Goal: Transaction & Acquisition: Download file/media

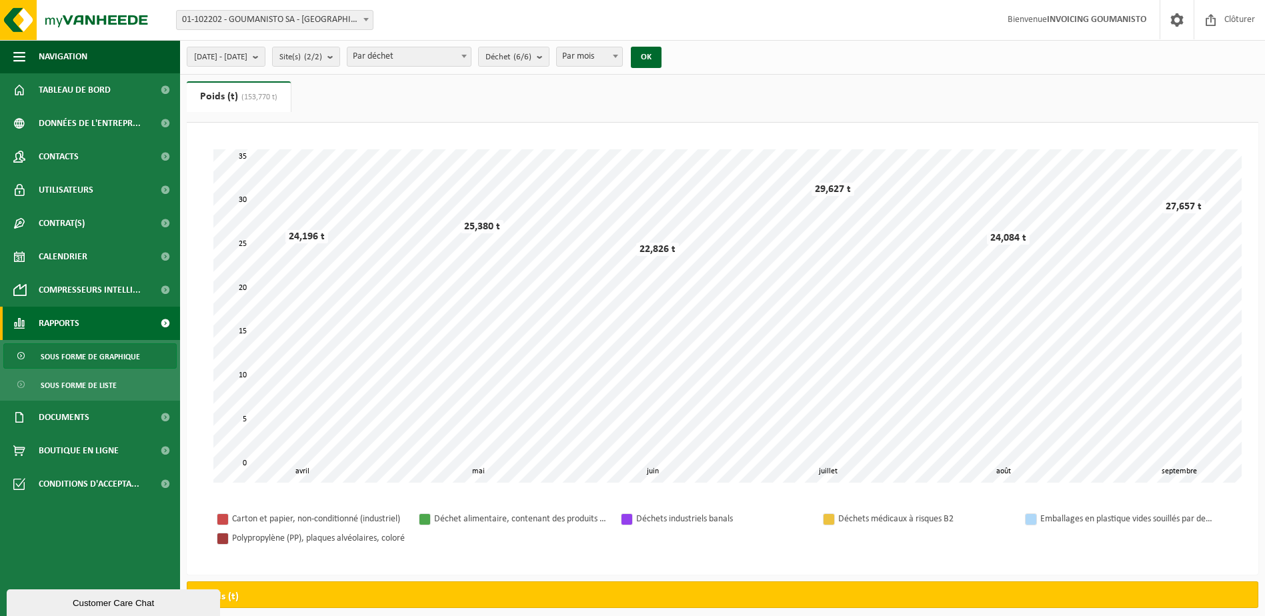
click at [424, 517] on div at bounding box center [424, 519] width 11 height 11
click at [265, 55] on b "submit" at bounding box center [259, 56] width 12 height 19
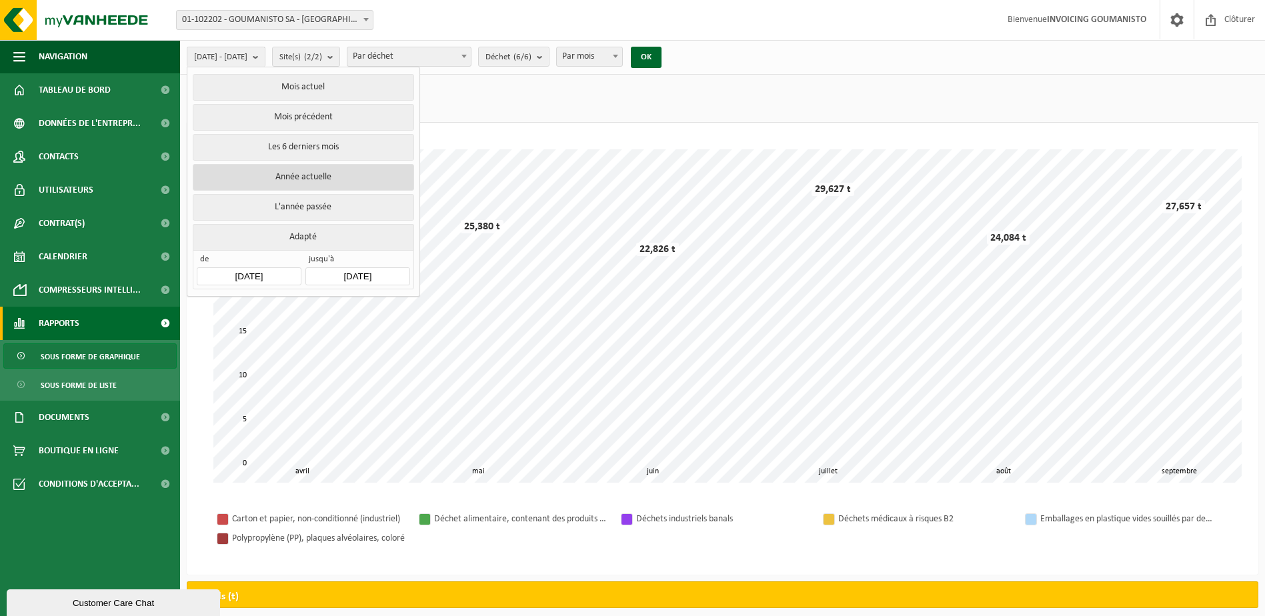
click at [313, 171] on button "Année actuelle" at bounding box center [303, 177] width 221 height 27
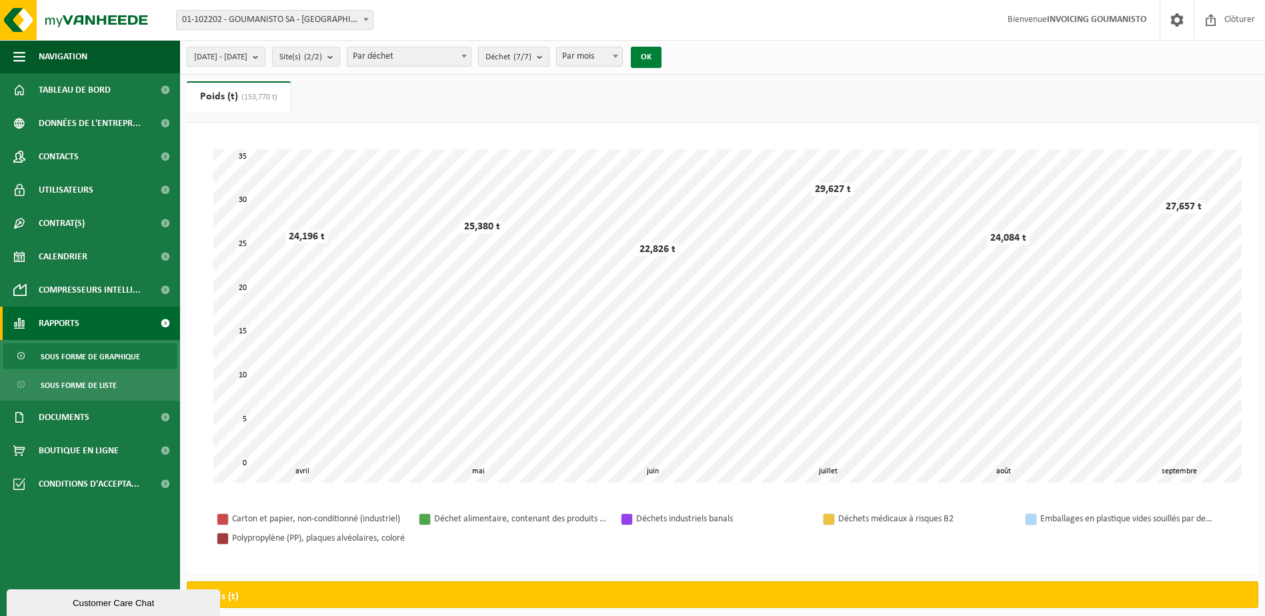
click at [662, 55] on button "OK" at bounding box center [646, 57] width 31 height 21
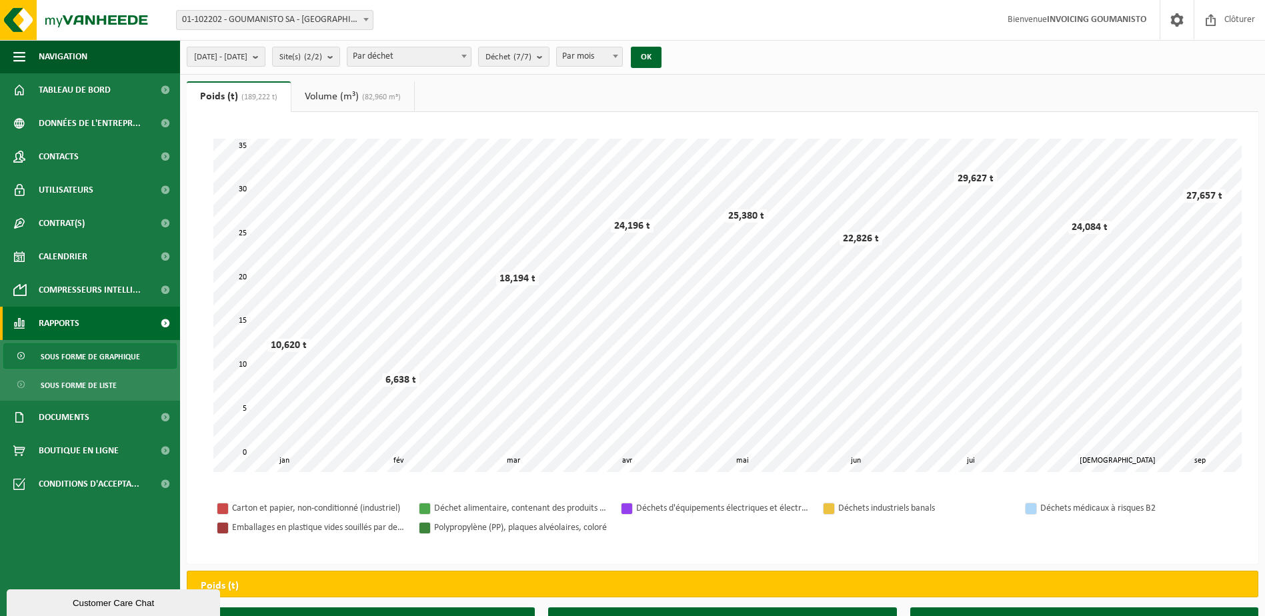
click at [265, 57] on button "[DATE] - [DATE]" at bounding box center [226, 57] width 79 height 20
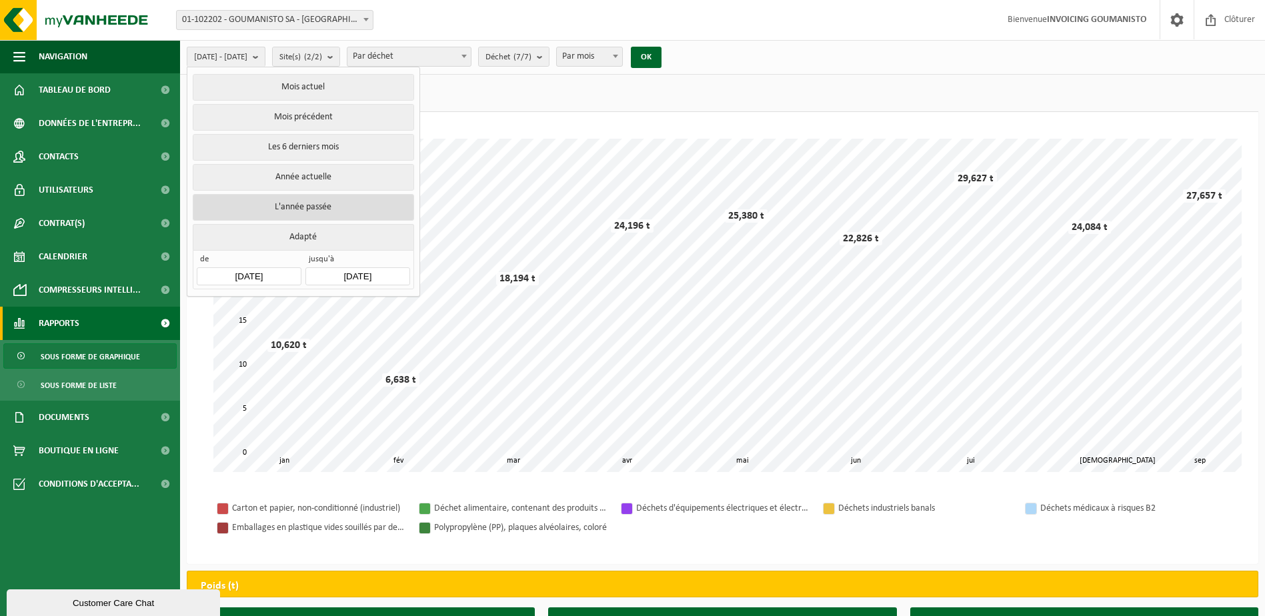
click at [303, 207] on button "L'année passée" at bounding box center [303, 207] width 221 height 27
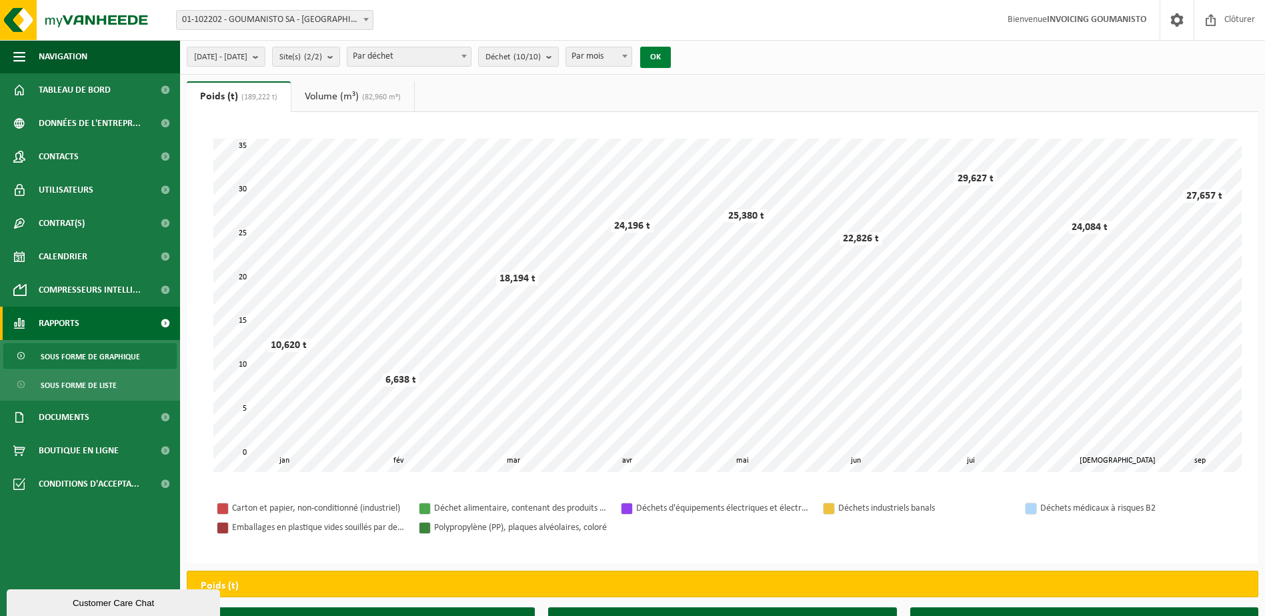
click at [671, 56] on button "OK" at bounding box center [655, 57] width 31 height 21
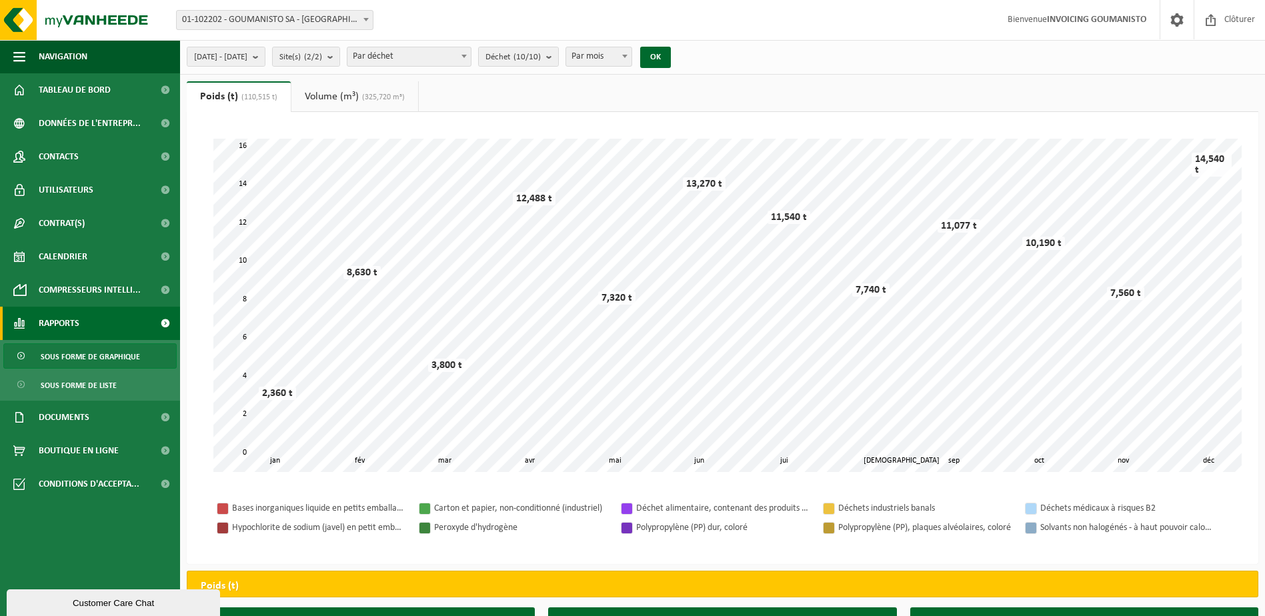
click at [344, 93] on link "Volume (m³) (325,720 m³)" at bounding box center [354, 96] width 127 height 31
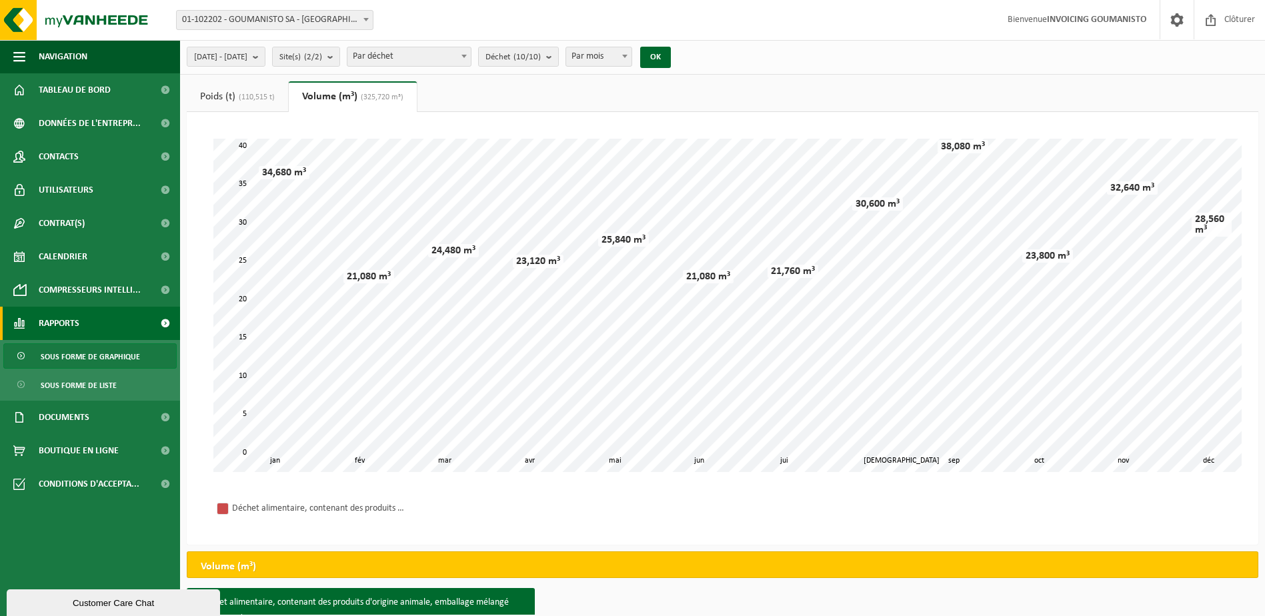
click at [249, 96] on span "(110,515 t)" at bounding box center [254, 97] width 39 height 8
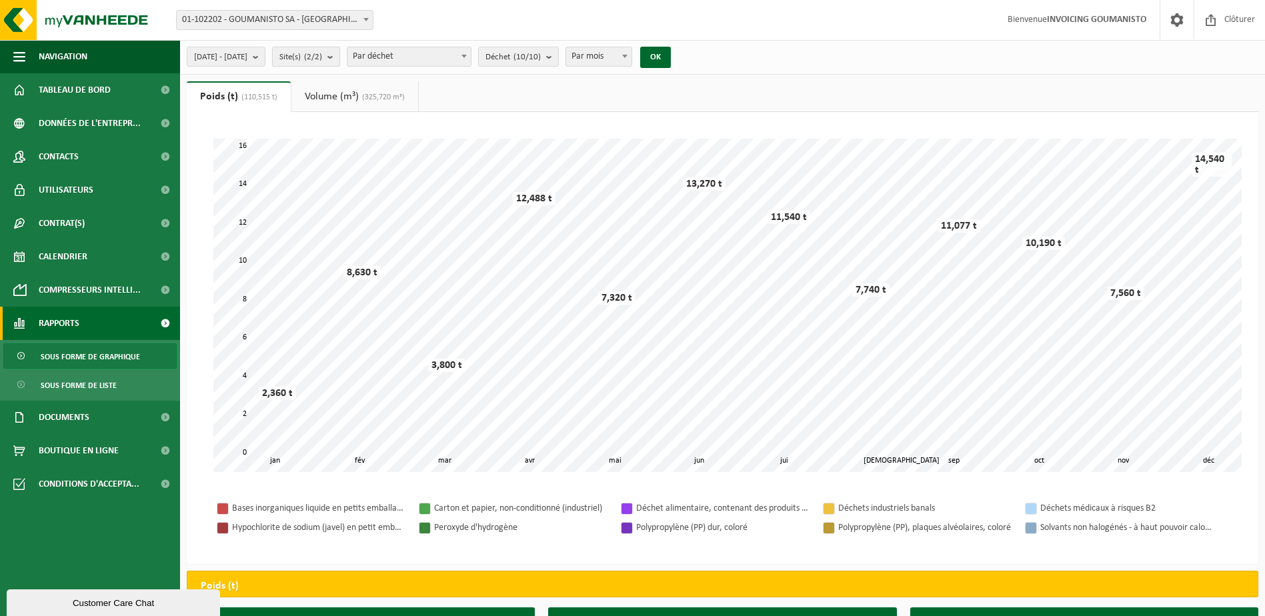
click at [339, 55] on b "submit" at bounding box center [333, 56] width 12 height 19
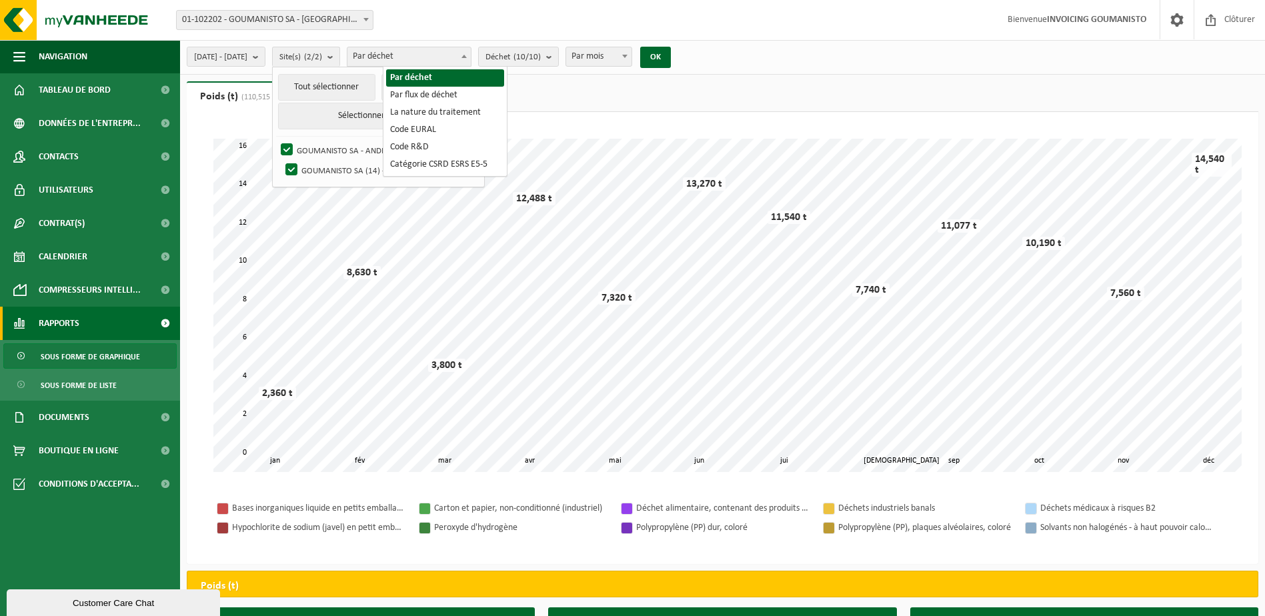
click at [471, 57] on span at bounding box center [464, 55] width 13 height 17
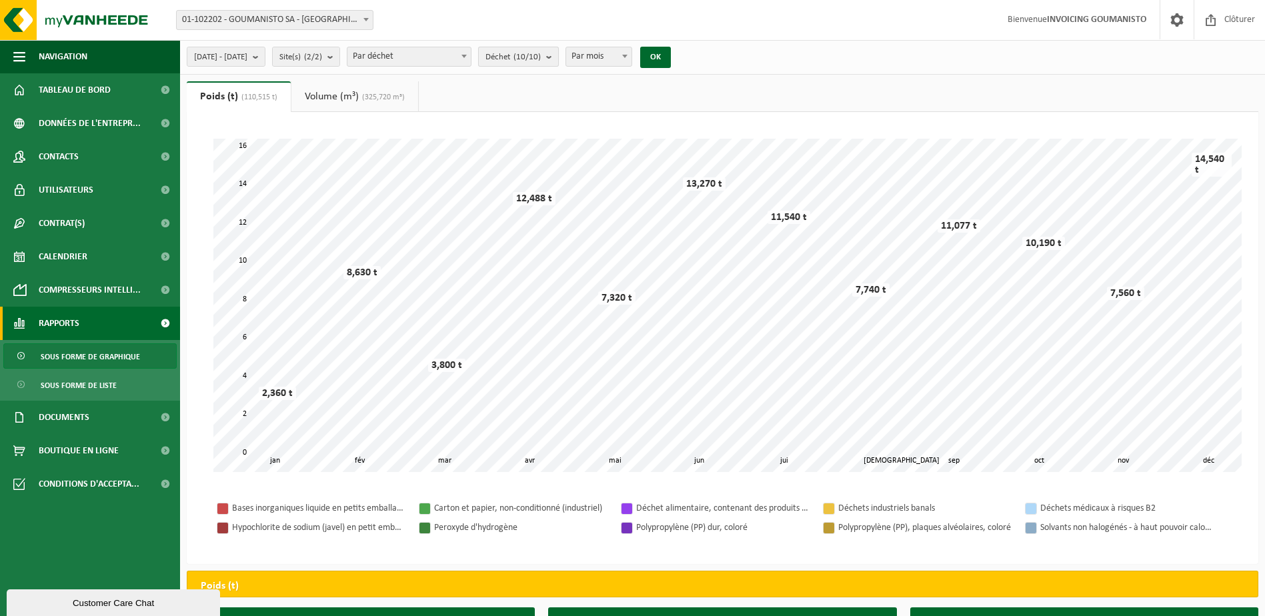
click at [558, 51] on b "submit" at bounding box center [552, 56] width 12 height 19
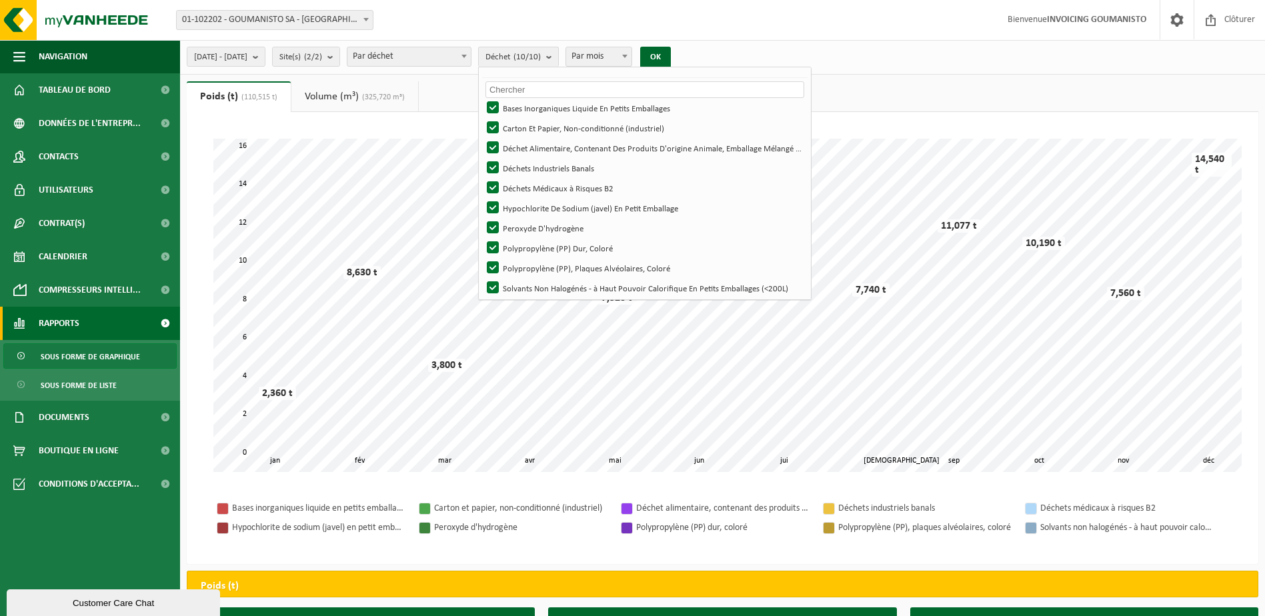
scroll to position [38, 0]
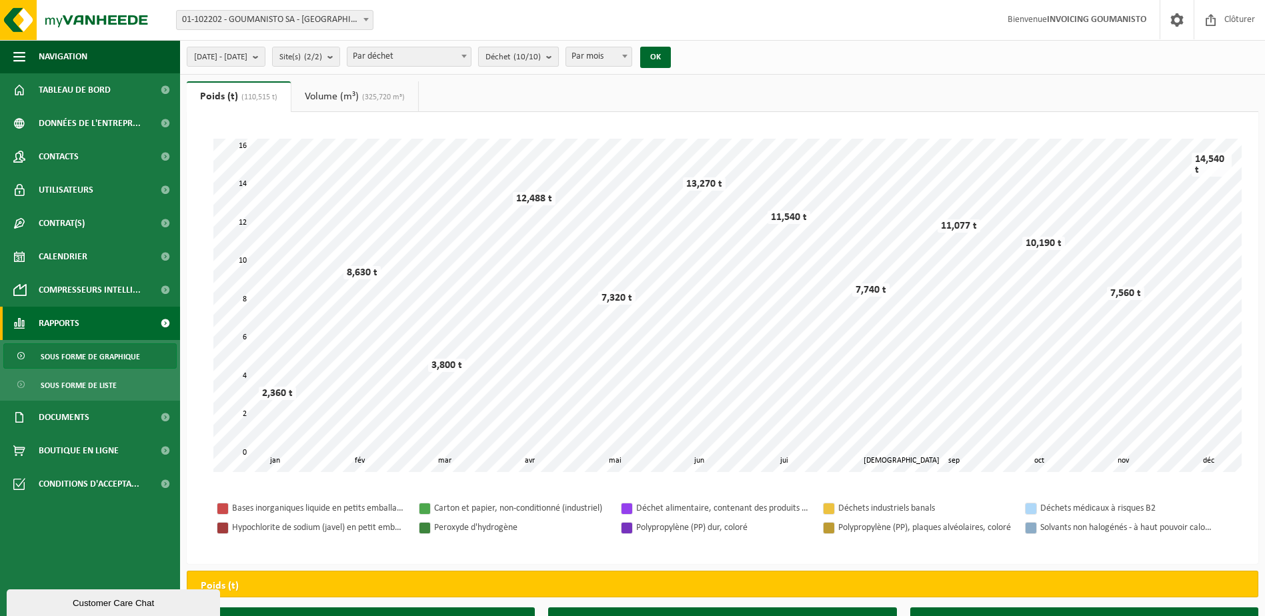
click at [558, 57] on b "submit" at bounding box center [552, 56] width 12 height 19
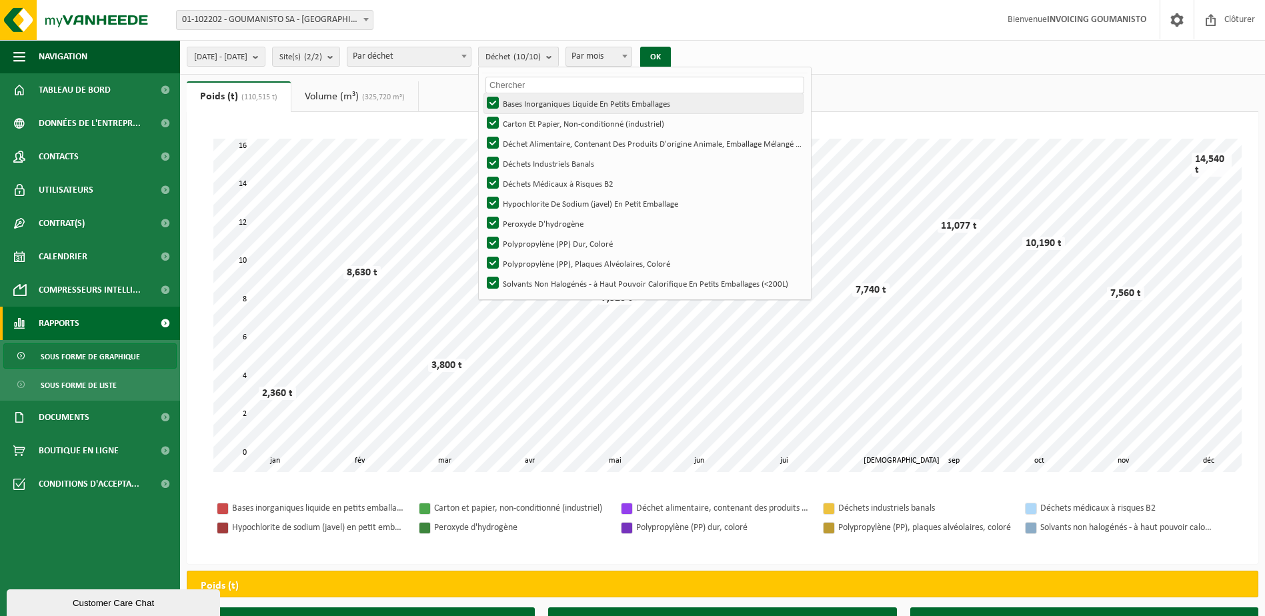
click at [530, 101] on label "Bases Inorganiques Liquide En Petits Emballages" at bounding box center [643, 103] width 319 height 20
click at [482, 93] on input "Bases Inorganiques Liquide En Petits Emballages" at bounding box center [482, 93] width 1 height 1
checkbox input "false"
click at [531, 128] on label "Carton Et Papier, Non-conditionné (industriel)" at bounding box center [643, 123] width 319 height 20
click at [482, 113] on input "Carton Et Papier, Non-conditionné (industriel)" at bounding box center [482, 113] width 1 height 1
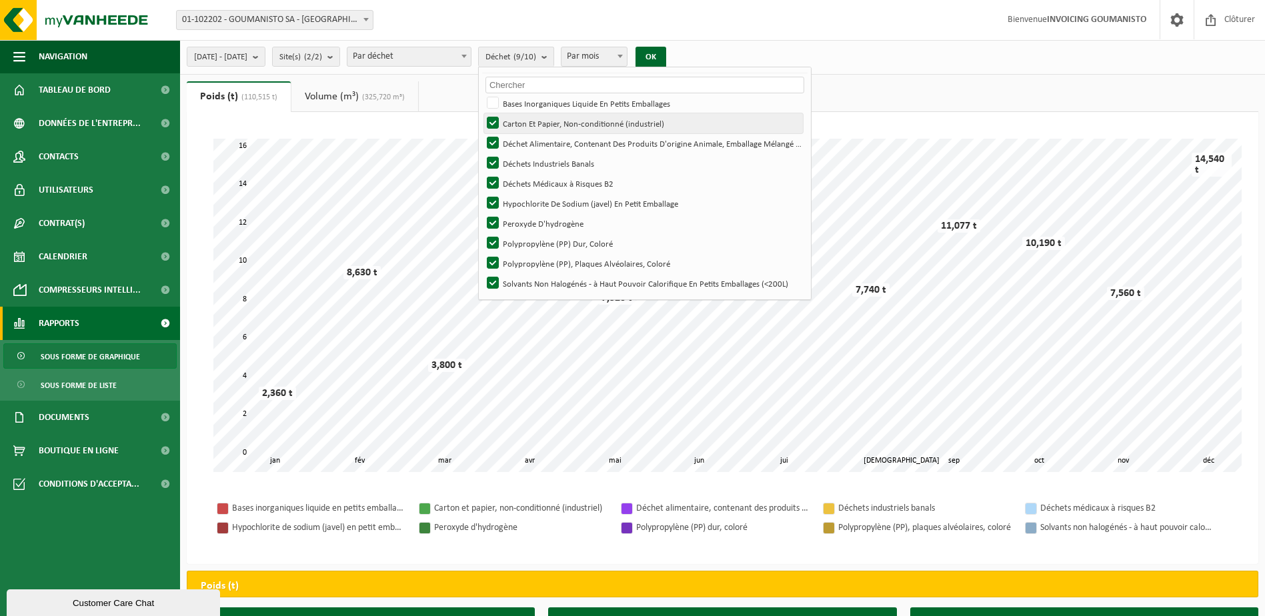
checkbox input "false"
click at [531, 165] on label "Déchets Industriels Banals" at bounding box center [643, 163] width 319 height 20
click at [482, 153] on input "Déchets Industriels Banals" at bounding box center [482, 153] width 1 height 1
checkbox input "false"
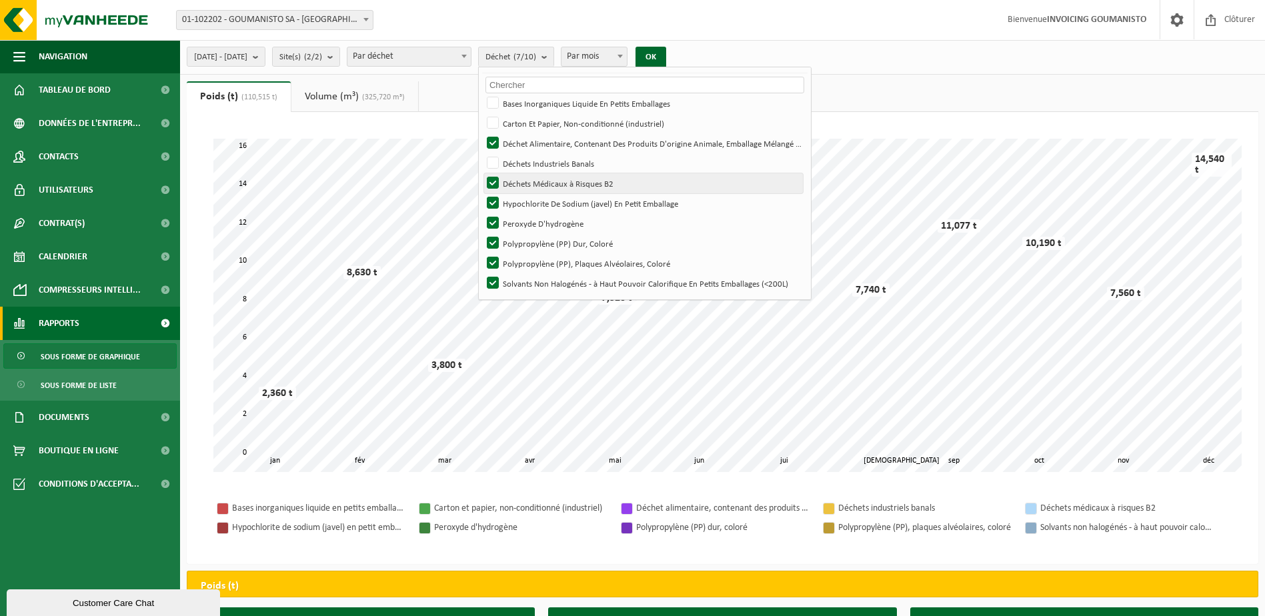
click at [528, 183] on label "Déchets Médicaux à Risques B2" at bounding box center [643, 183] width 319 height 20
click at [482, 173] on input "Déchets Médicaux à Risques B2" at bounding box center [482, 173] width 1 height 1
checkbox input "false"
click at [528, 201] on label "Hypochlorite De Sodium (javel) En Petit Emballage" at bounding box center [643, 203] width 319 height 20
click at [482, 193] on input "Hypochlorite De Sodium (javel) En Petit Emballage" at bounding box center [482, 193] width 1 height 1
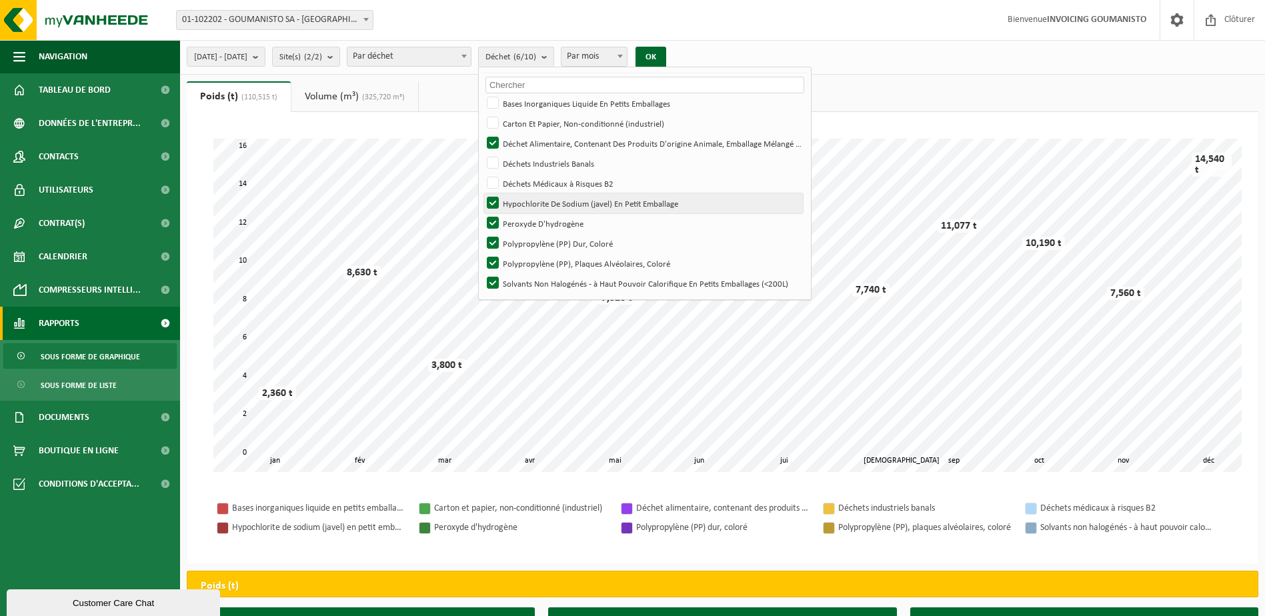
checkbox input "false"
click at [527, 223] on label "Peroxyde D'hydrogène" at bounding box center [643, 223] width 319 height 20
click at [482, 213] on input "Peroxyde D'hydrogène" at bounding box center [482, 213] width 1 height 1
checkbox input "false"
click at [526, 243] on label "Polypropylène (PP) Dur, Coloré" at bounding box center [643, 243] width 319 height 20
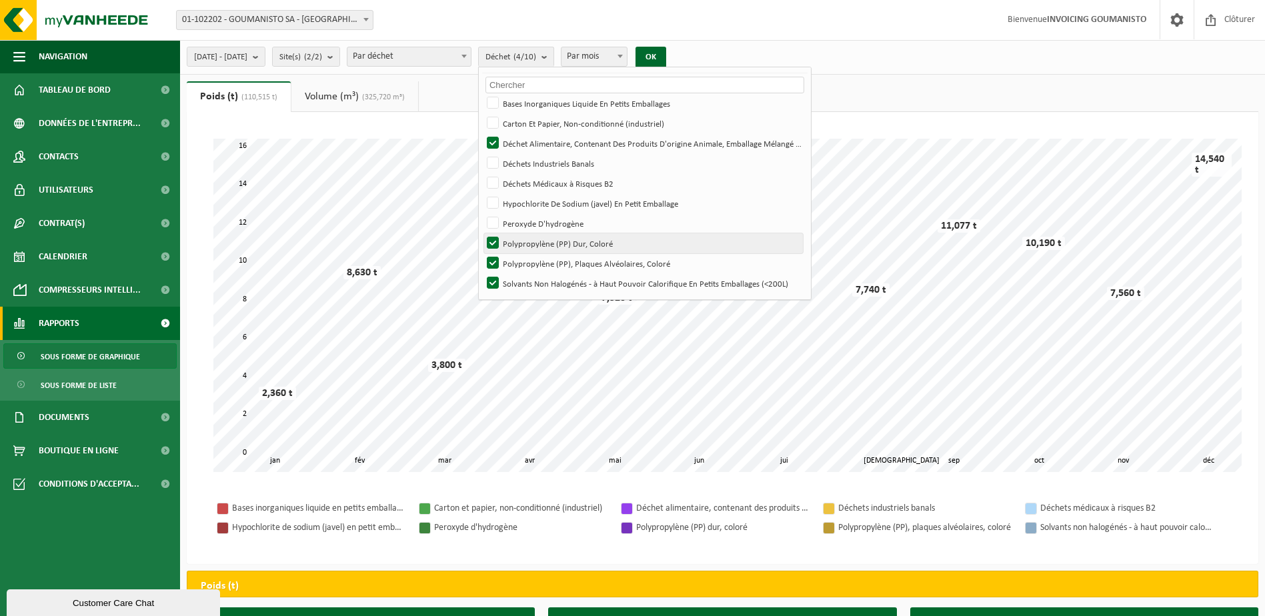
click at [482, 233] on input "Polypropylène (PP) Dur, Coloré" at bounding box center [482, 233] width 1 height 1
checkbox input "false"
click at [526, 260] on label "Polypropylène (PP), Plaques Alvéolaires, Coloré" at bounding box center [643, 263] width 319 height 20
click at [482, 253] on input "Polypropylène (PP), Plaques Alvéolaires, Coloré" at bounding box center [482, 253] width 1 height 1
checkbox input "false"
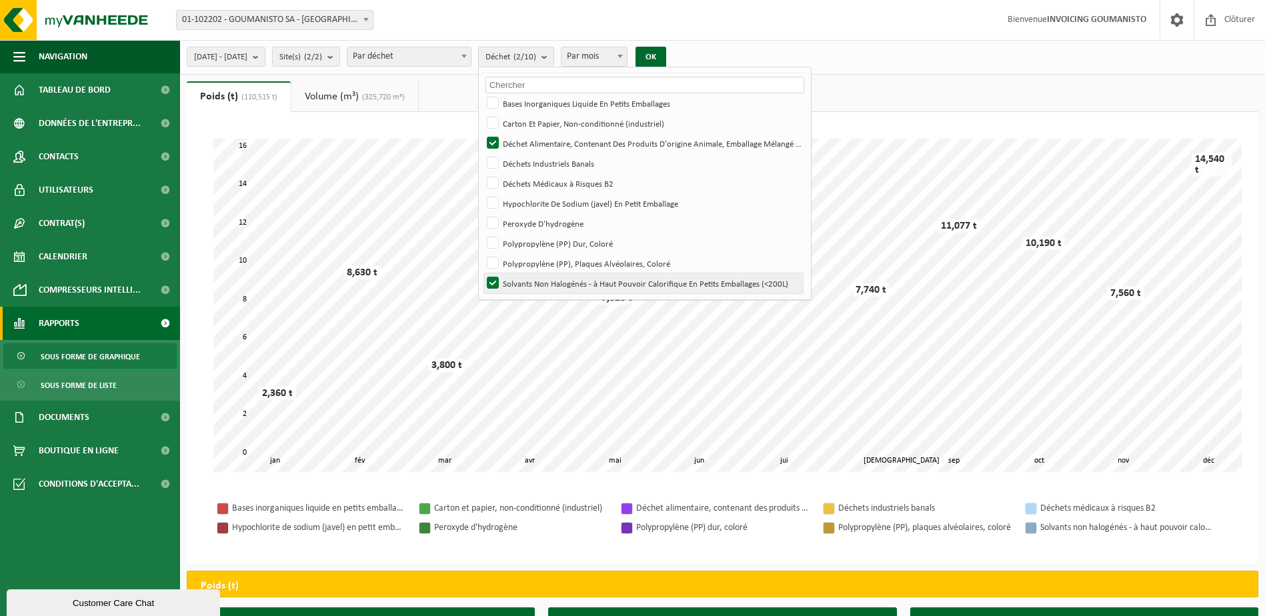
click at [529, 284] on label "Solvants Non Halogénés - à Haut Pouvoir Calorifique En Petits Emballages (<200L)" at bounding box center [643, 283] width 319 height 20
click at [482, 273] on input "Solvants Non Halogénés - à Haut Pouvoir Calorifique En Petits Emballages (<200L)" at bounding box center [482, 273] width 1 height 1
checkbox input "false"
click at [666, 56] on button "OK" at bounding box center [651, 57] width 31 height 21
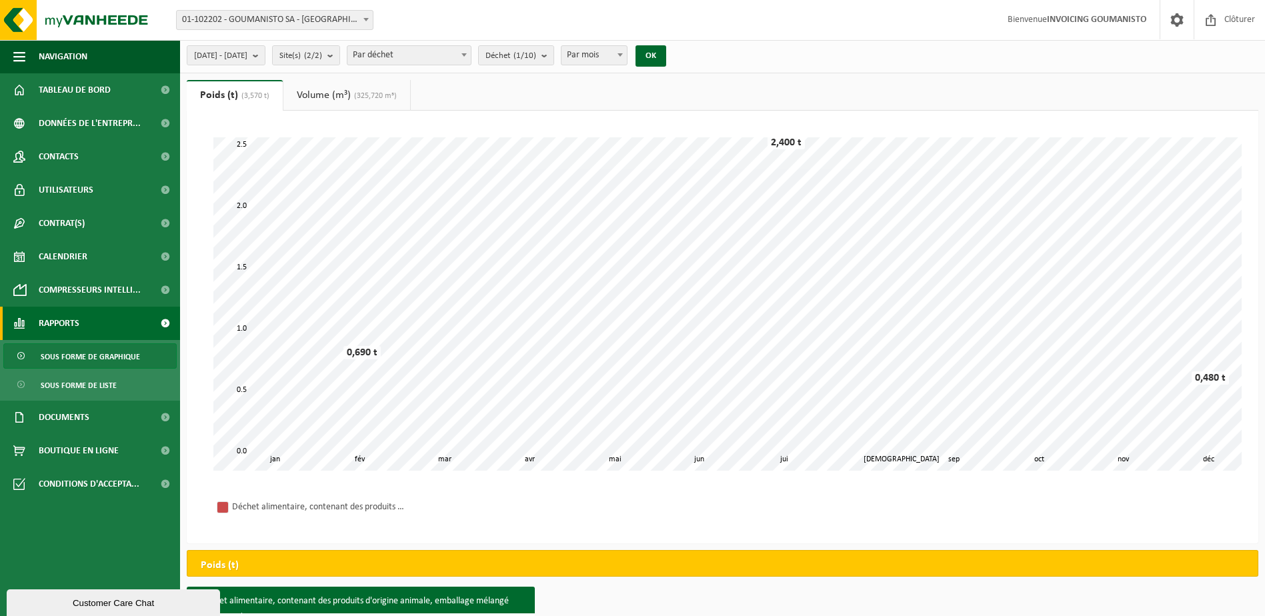
scroll to position [0, 0]
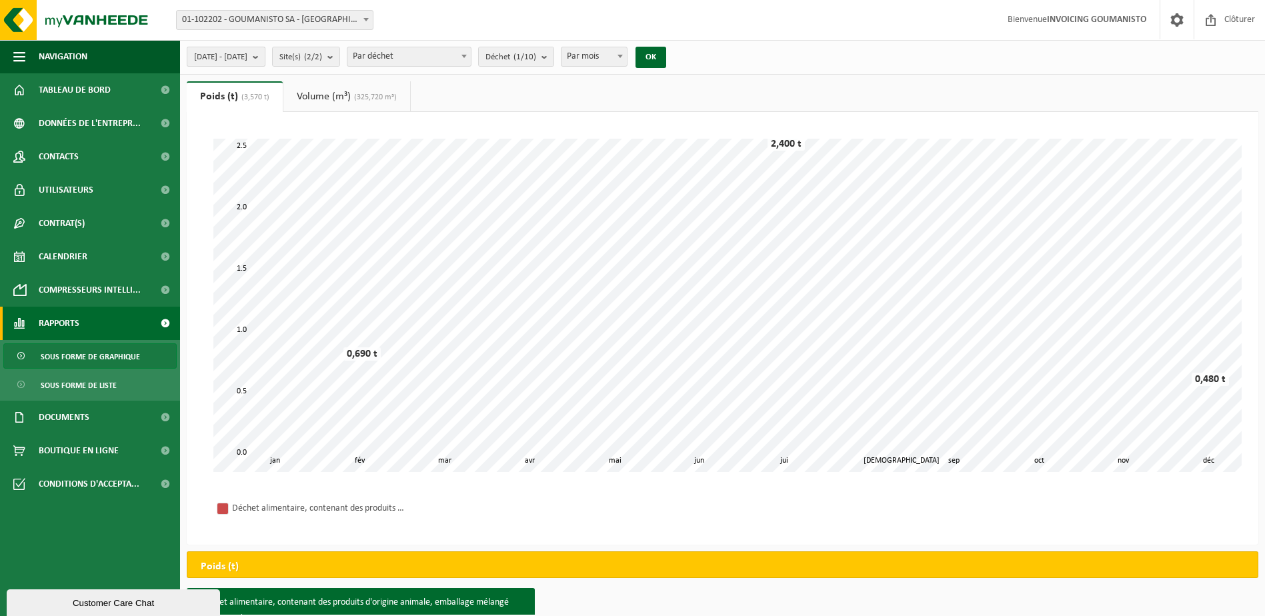
click at [265, 58] on button "[DATE] - [DATE]" at bounding box center [226, 57] width 79 height 20
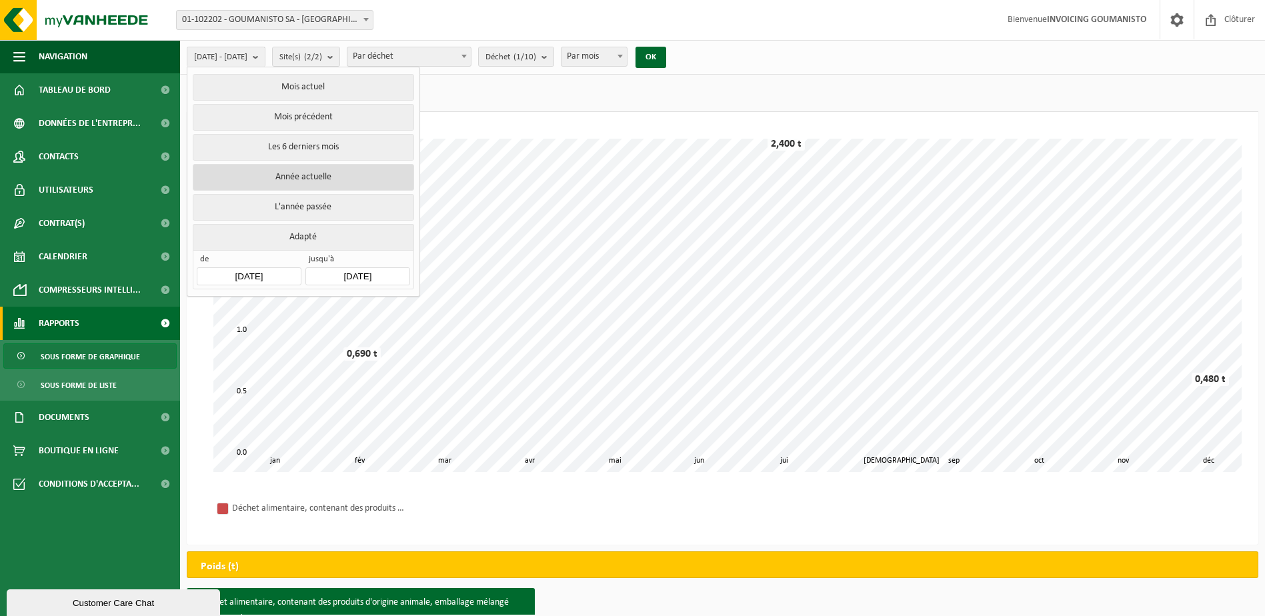
click at [310, 171] on button "Année actuelle" at bounding box center [303, 177] width 221 height 27
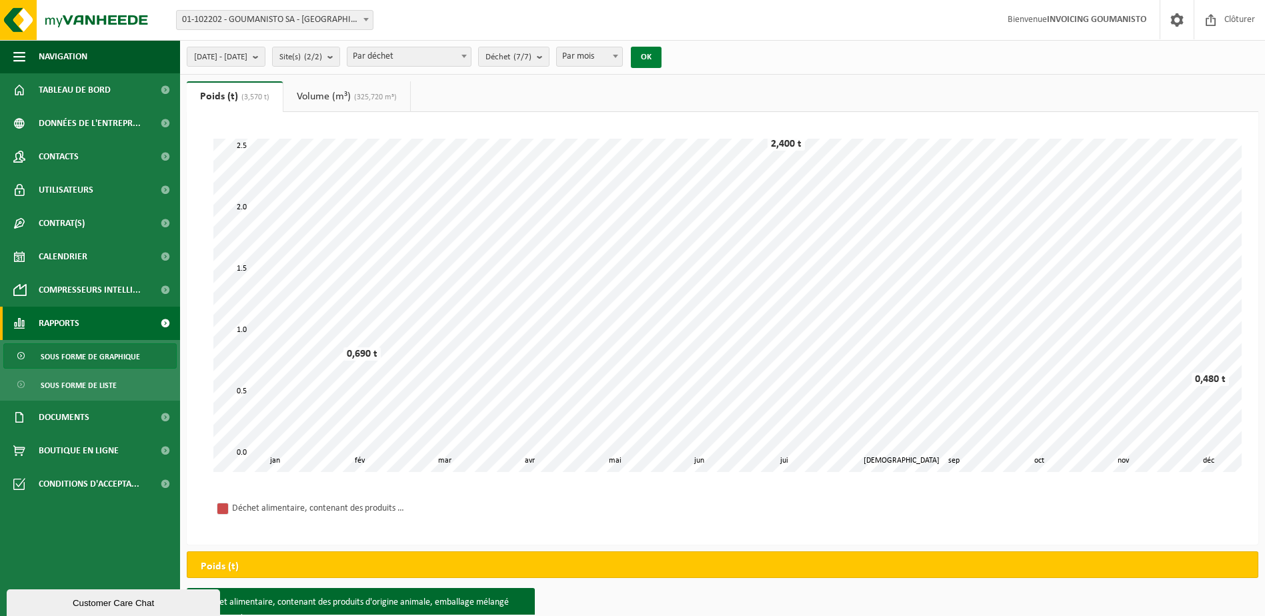
click at [662, 52] on button "OK" at bounding box center [646, 57] width 31 height 21
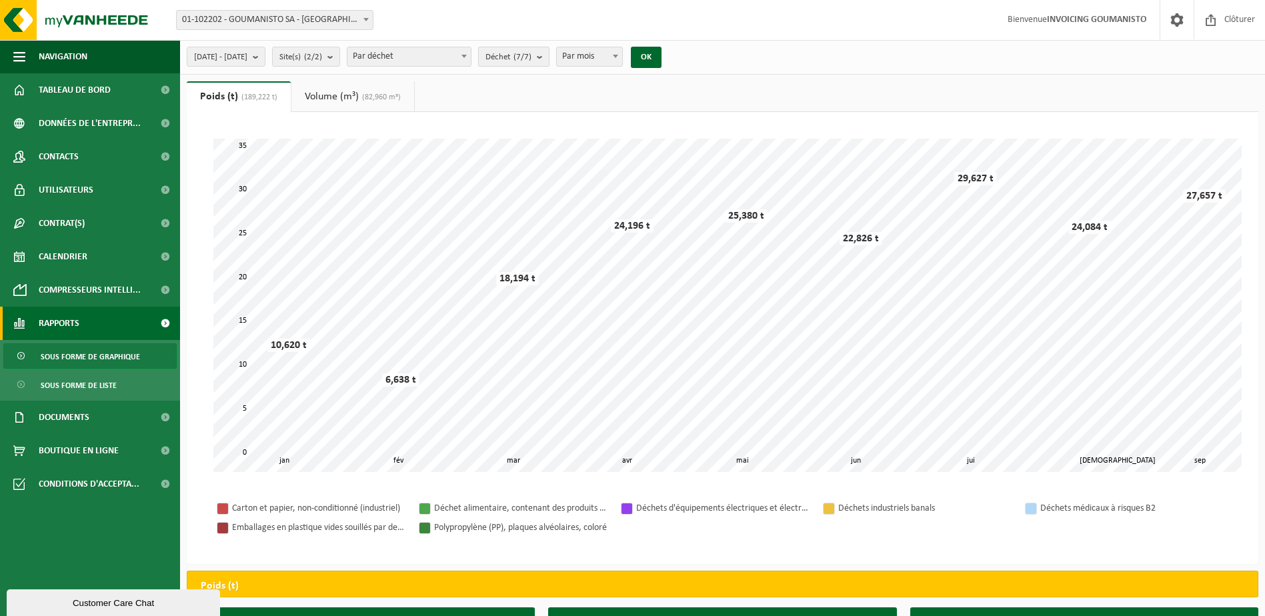
click at [549, 55] on b "submit" at bounding box center [543, 56] width 12 height 19
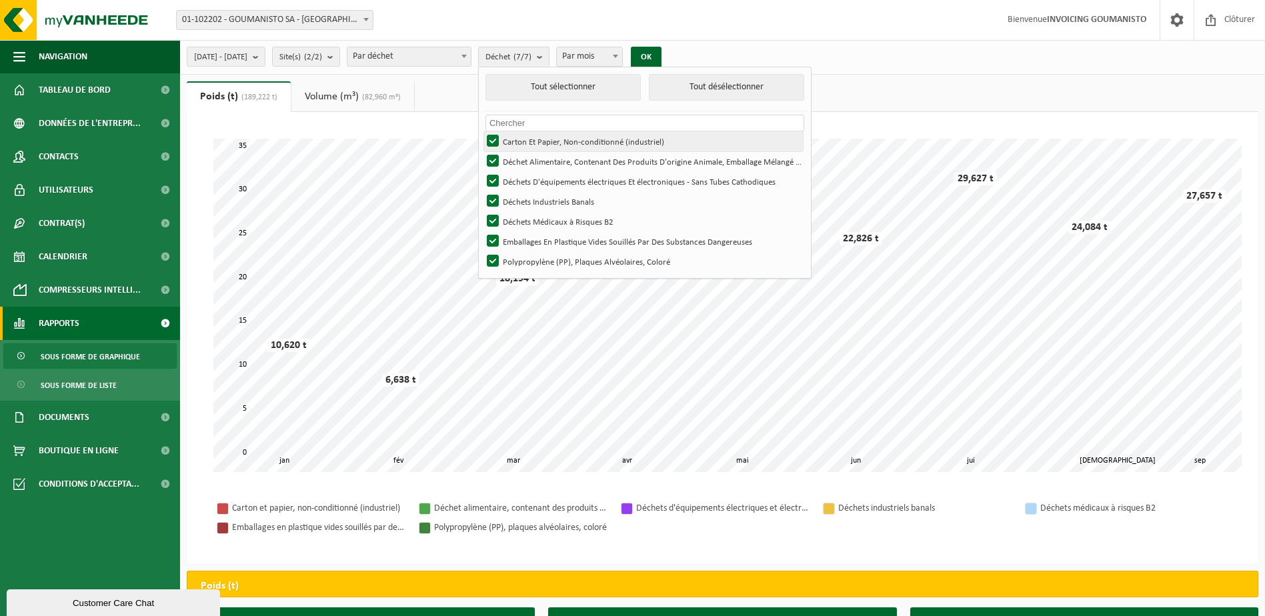
click at [529, 141] on label "Carton Et Papier, Non-conditionné (industriel)" at bounding box center [643, 141] width 319 height 20
click at [482, 131] on input "Carton Et Papier, Non-conditionné (industriel)" at bounding box center [482, 131] width 1 height 1
checkbox input "false"
click at [534, 184] on label "Déchets D'équipements électriques Et électroniques - Sans Tubes Cathodiques" at bounding box center [643, 181] width 319 height 20
click at [482, 171] on input "Déchets D'équipements électriques Et électroniques - Sans Tubes Cathodiques" at bounding box center [482, 171] width 1 height 1
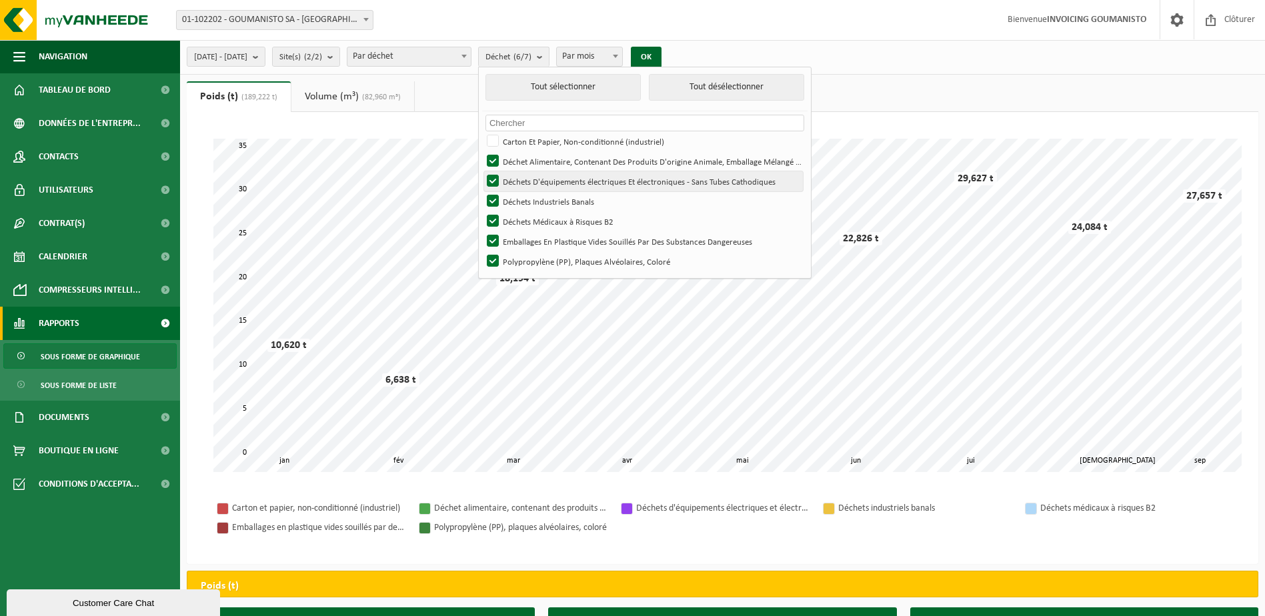
checkbox input "false"
click at [532, 201] on label "Déchets Industriels Banals" at bounding box center [643, 201] width 319 height 20
click at [482, 191] on input "Déchets Industriels Banals" at bounding box center [482, 191] width 1 height 1
checkbox input "false"
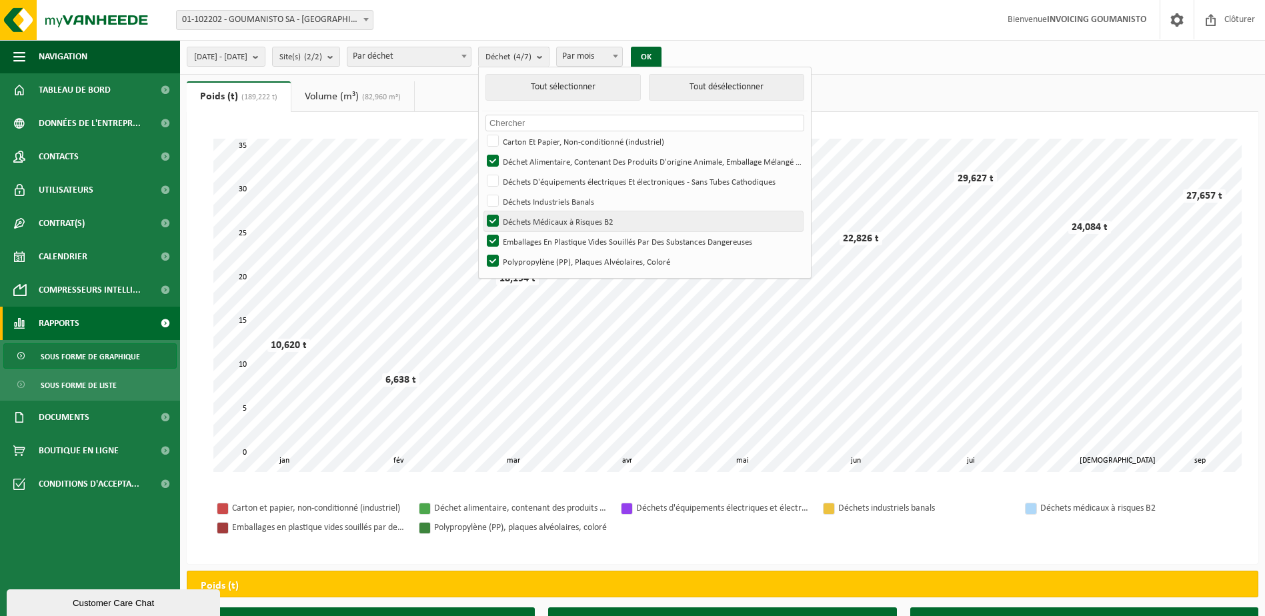
drag, startPoint x: 530, startPoint y: 222, endPoint x: 531, endPoint y: 229, distance: 7.4
click at [530, 223] on label "Déchets Médicaux à Risques B2" at bounding box center [643, 221] width 319 height 20
click at [482, 211] on input "Déchets Médicaux à Risques B2" at bounding box center [482, 211] width 1 height 1
checkbox input "false"
click at [532, 243] on label "Emballages En Plastique Vides Souillés Par Des Substances Dangereuses" at bounding box center [643, 241] width 319 height 20
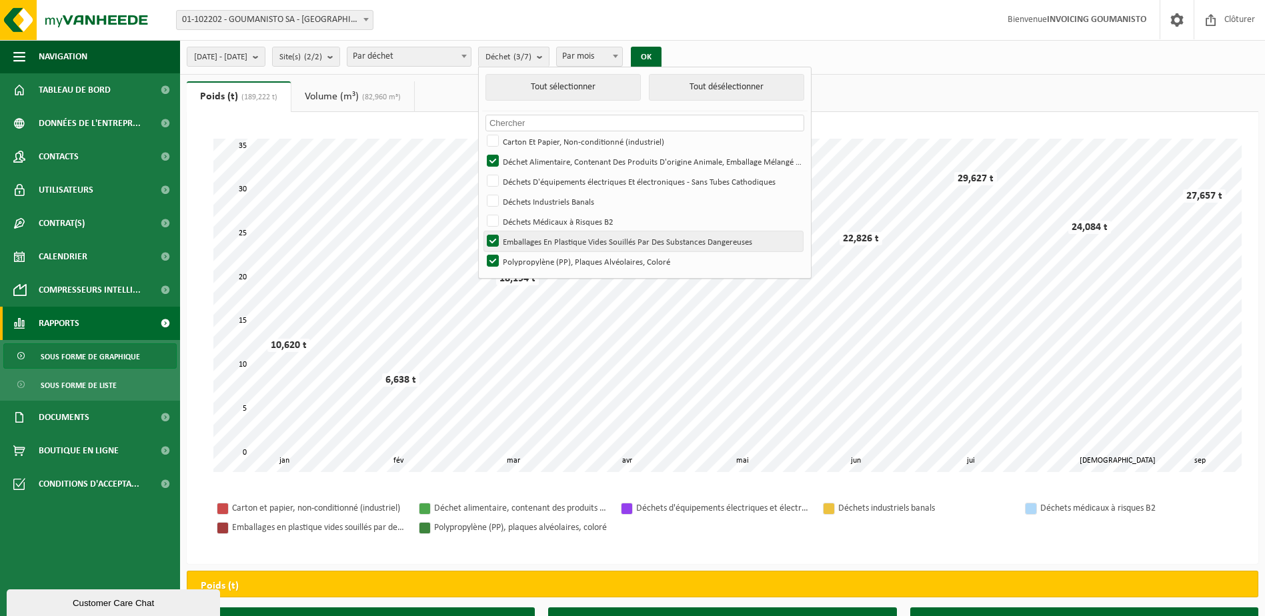
click at [482, 231] on input "Emballages En Plastique Vides Souillés Par Des Substances Dangereuses" at bounding box center [482, 231] width 1 height 1
checkbox input "false"
click at [532, 261] on label "Polypropylène (PP), Plaques Alvéolaires, Coloré" at bounding box center [643, 261] width 319 height 20
click at [482, 251] on input "Polypropylène (PP), Plaques Alvéolaires, Coloré" at bounding box center [482, 251] width 1 height 1
checkbox input "false"
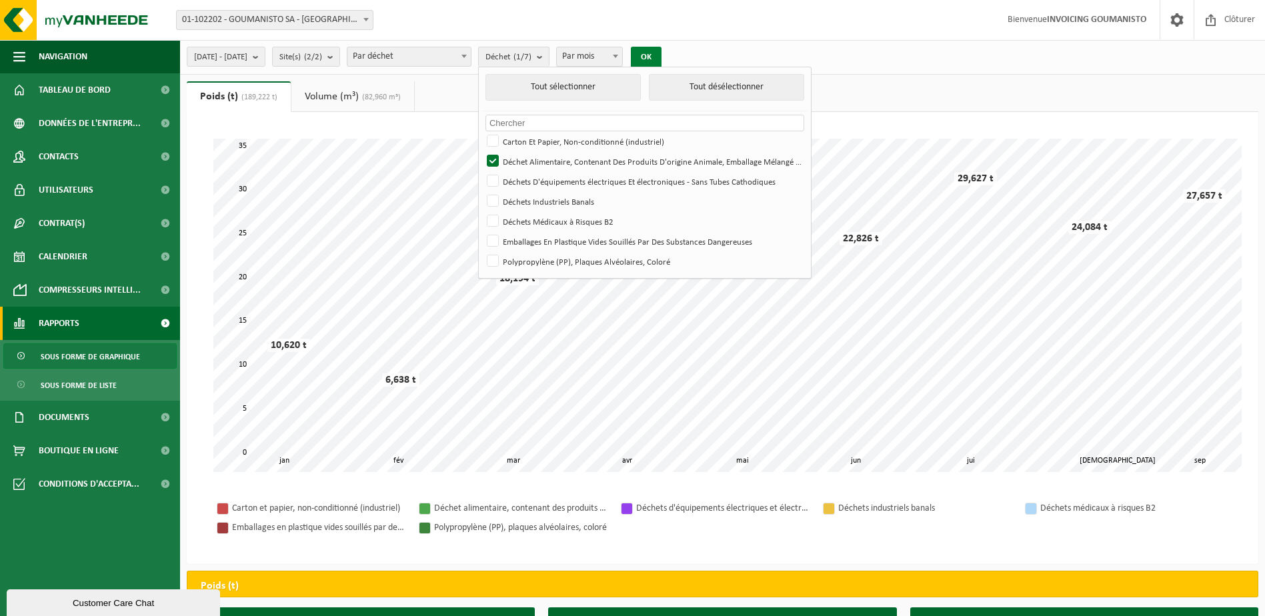
click at [662, 58] on button "OK" at bounding box center [646, 57] width 31 height 21
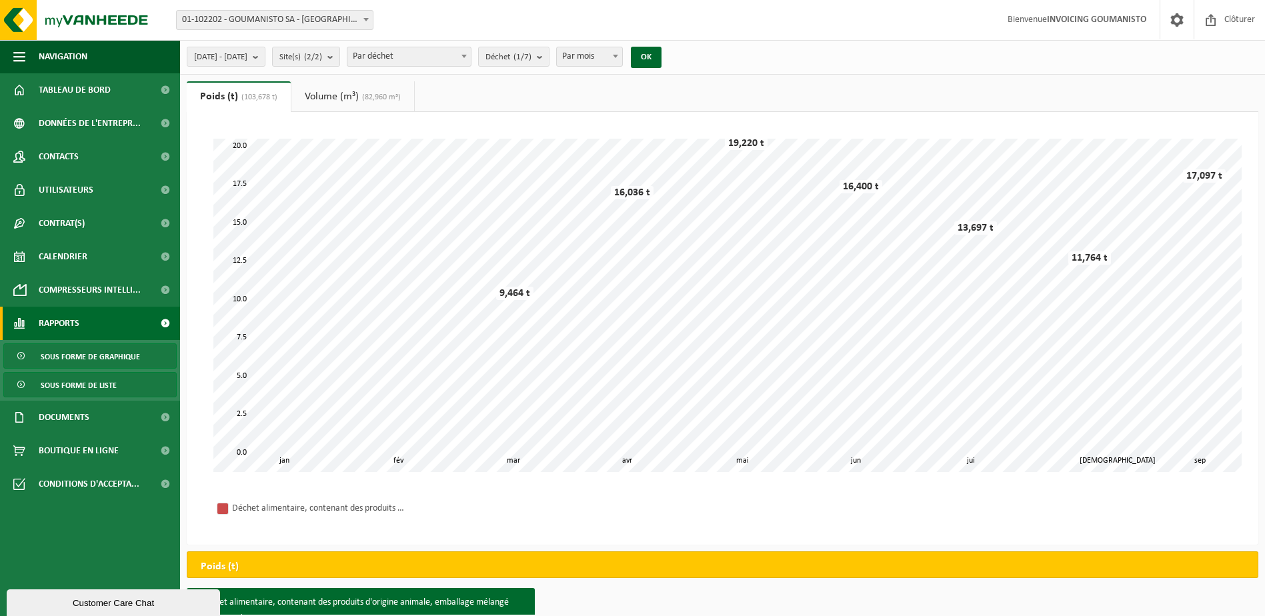
click at [85, 383] on span "Sous forme de liste" at bounding box center [79, 385] width 76 height 25
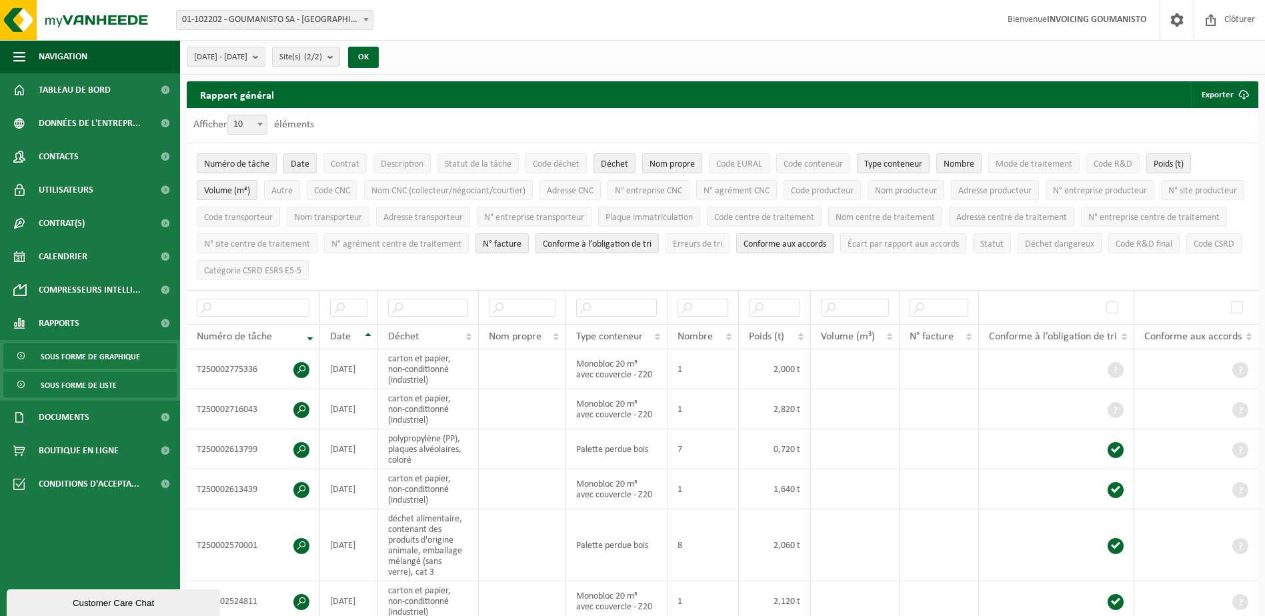
click at [86, 355] on span "Sous forme de graphique" at bounding box center [90, 356] width 99 height 25
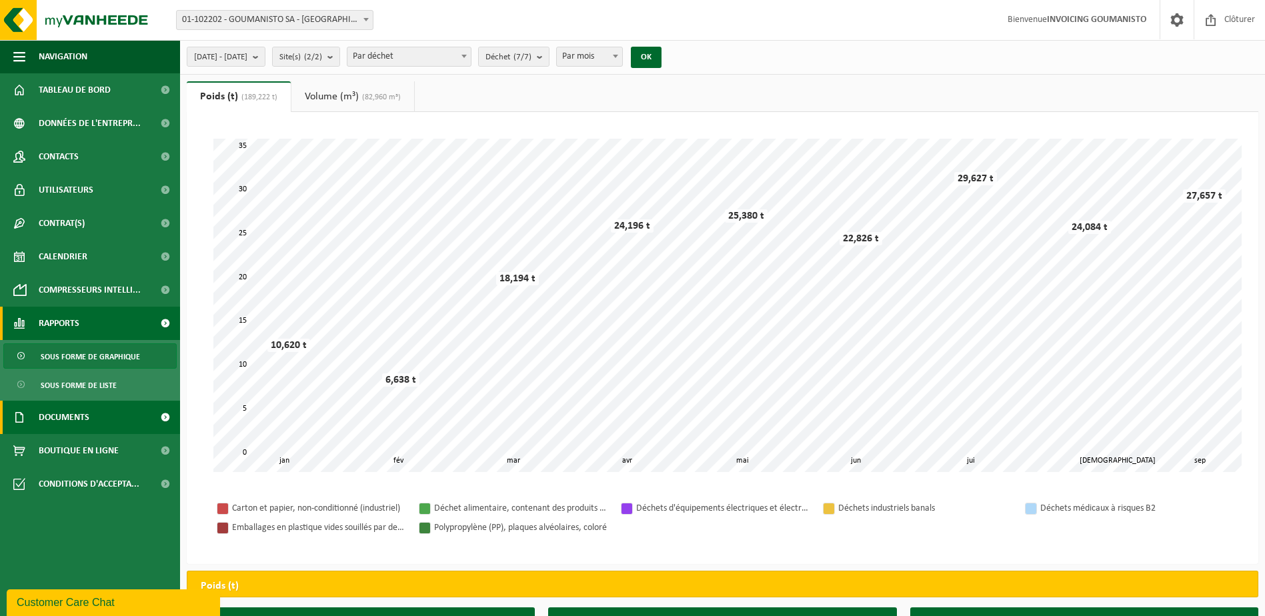
click at [78, 415] on span "Documents" at bounding box center [64, 417] width 51 height 33
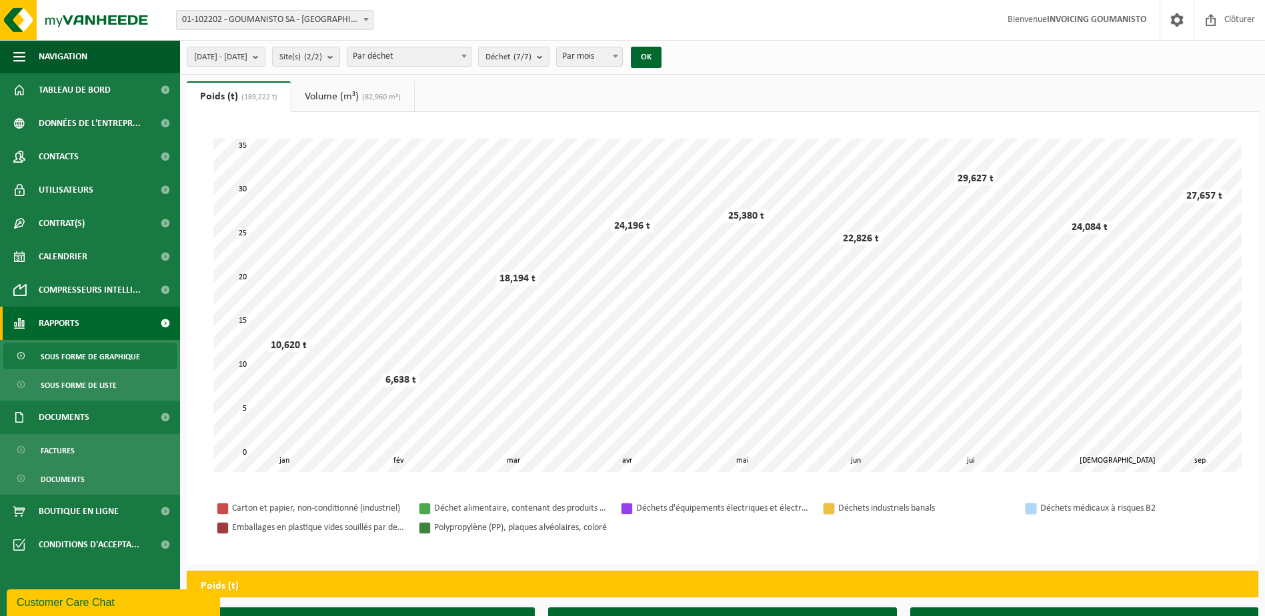
click at [89, 353] on span "Sous forme de graphique" at bounding box center [90, 356] width 99 height 25
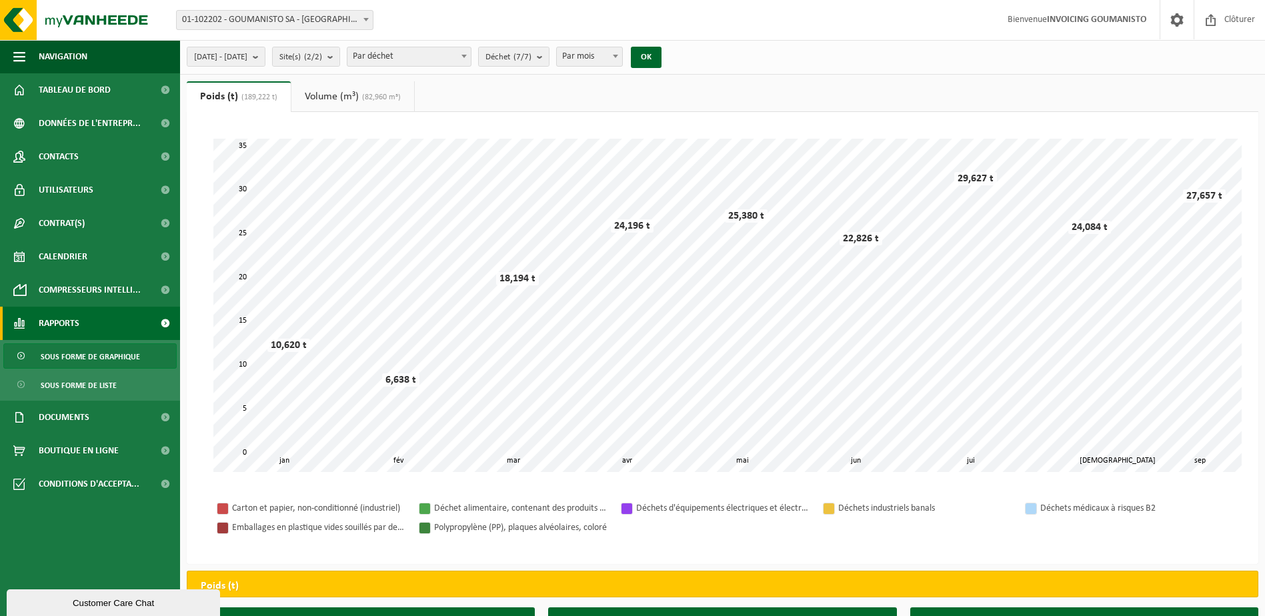
click at [622, 57] on span at bounding box center [615, 55] width 13 height 17
click at [768, 48] on div "2025-01-01 - 2025-09-30 Mois actuel Mois précédent Les 6 derniers mois Année ac…" at bounding box center [722, 57] width 1085 height 35
click at [265, 57] on b "submit" at bounding box center [259, 56] width 12 height 19
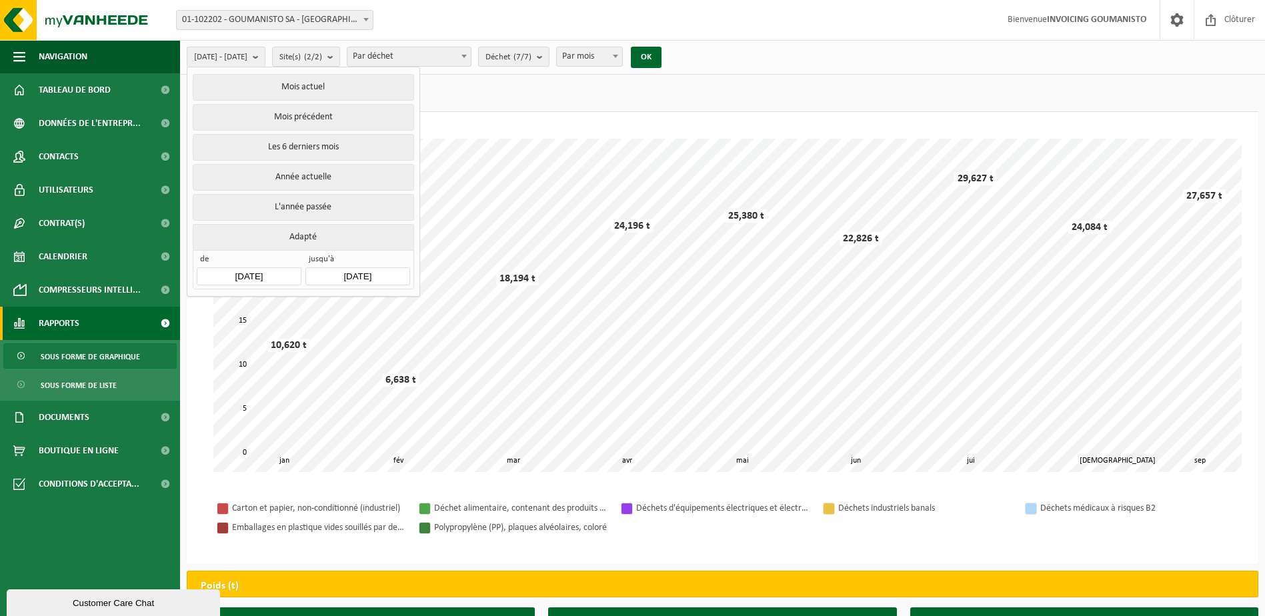
click at [718, 17] on div "Site: 01-102202 - GOUMANISTO SA - ANDENNE 10-736215 - GOUMANISTO SA (14) - ANDE…" at bounding box center [632, 20] width 1265 height 41
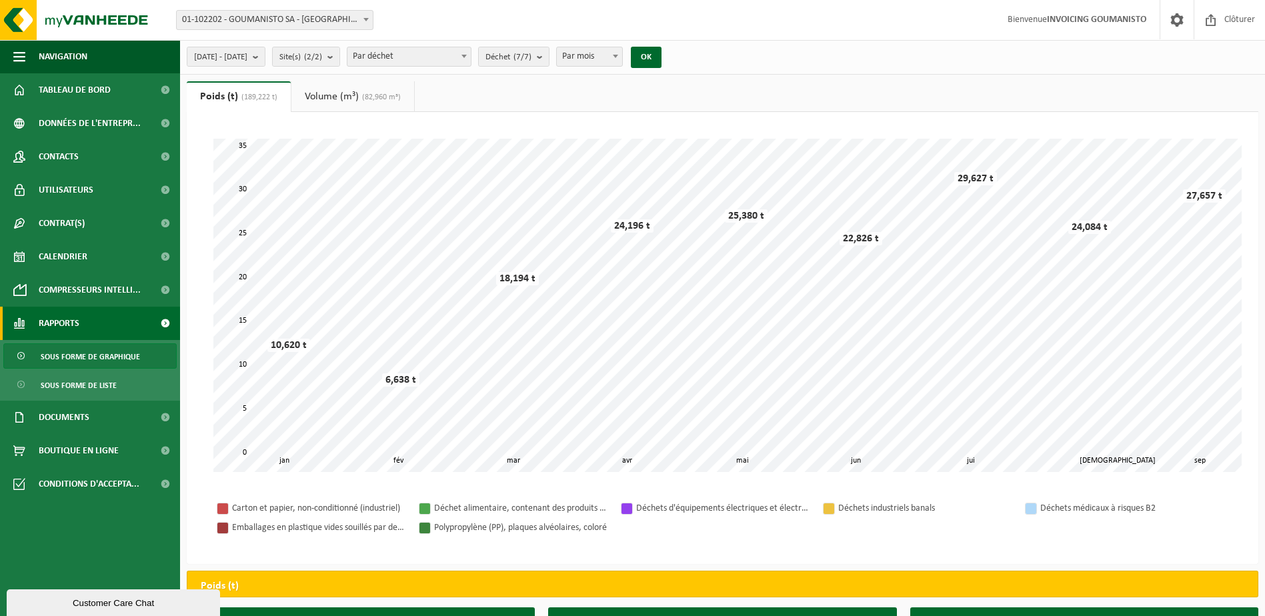
click at [343, 95] on link "Volume (m³) (82,960 m³)" at bounding box center [352, 96] width 123 height 31
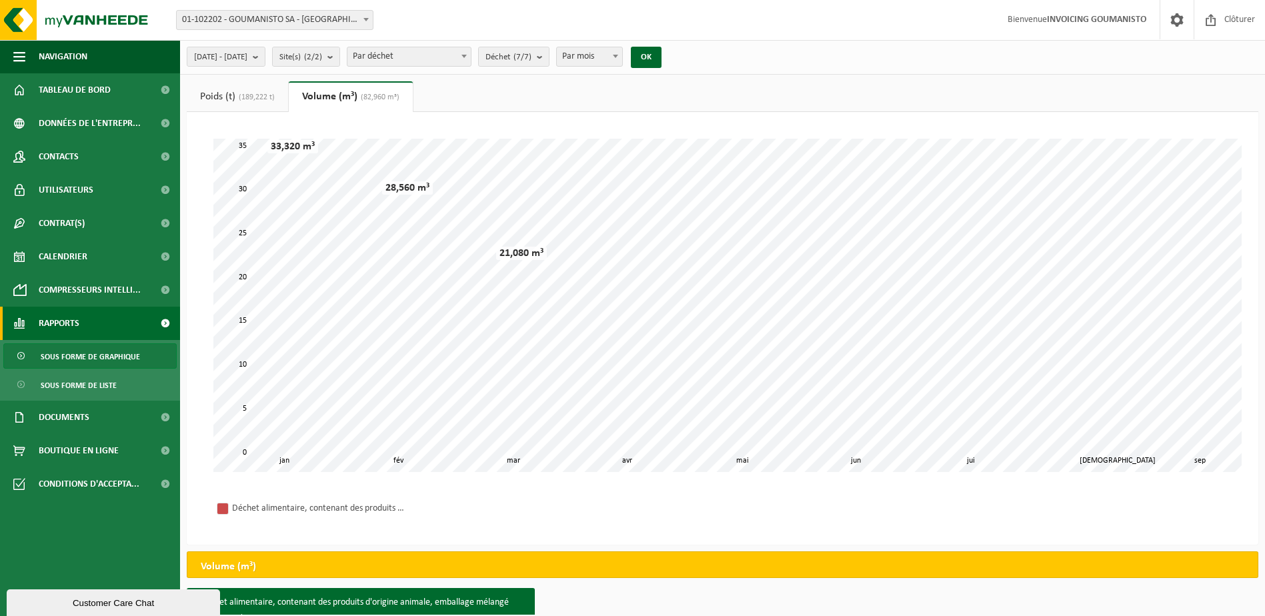
click at [239, 97] on span "(189,222 t)" at bounding box center [254, 97] width 39 height 8
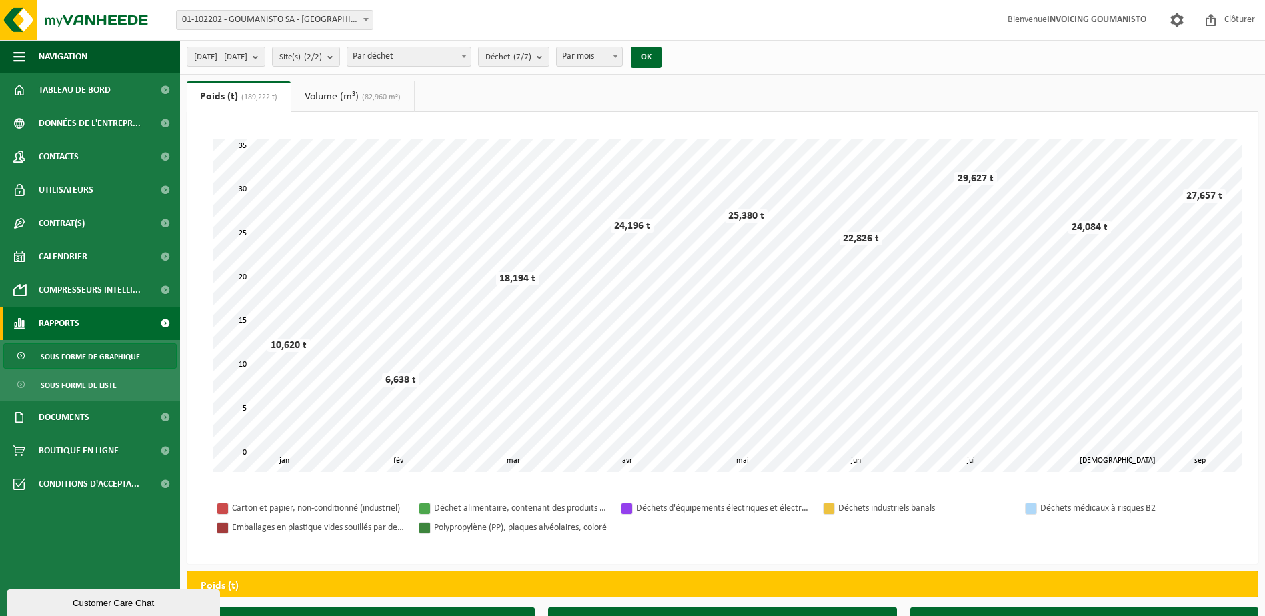
click at [335, 95] on link "Volume (m³) (82,960 m³)" at bounding box center [352, 96] width 123 height 31
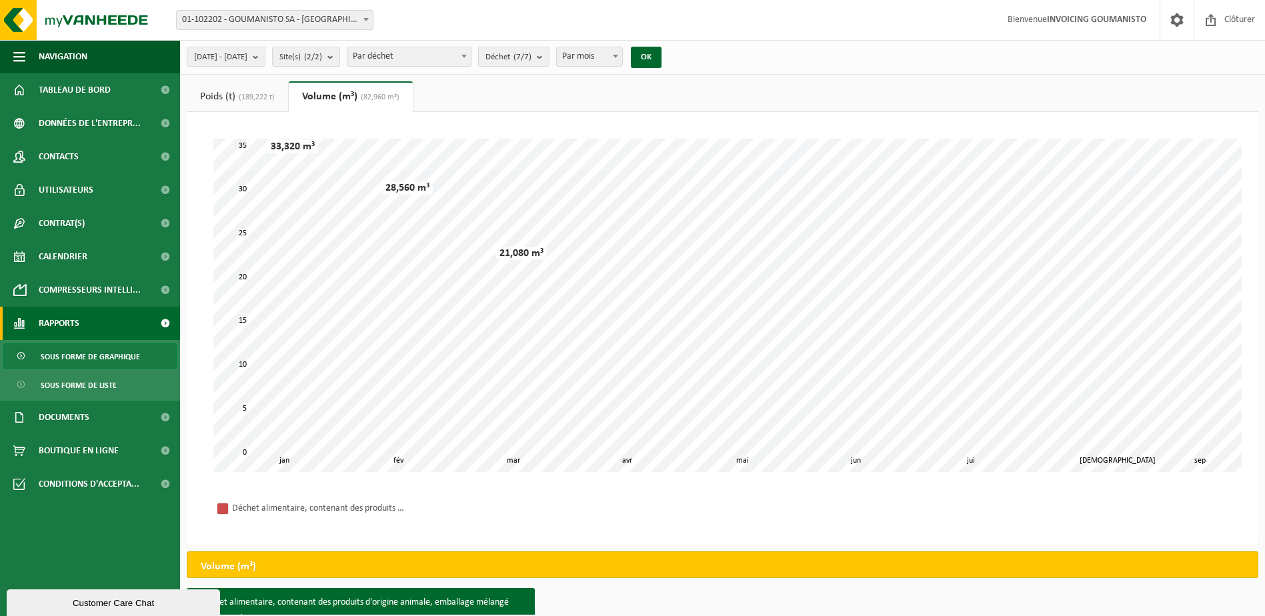
click at [265, 95] on span "(189,222 t)" at bounding box center [254, 97] width 39 height 8
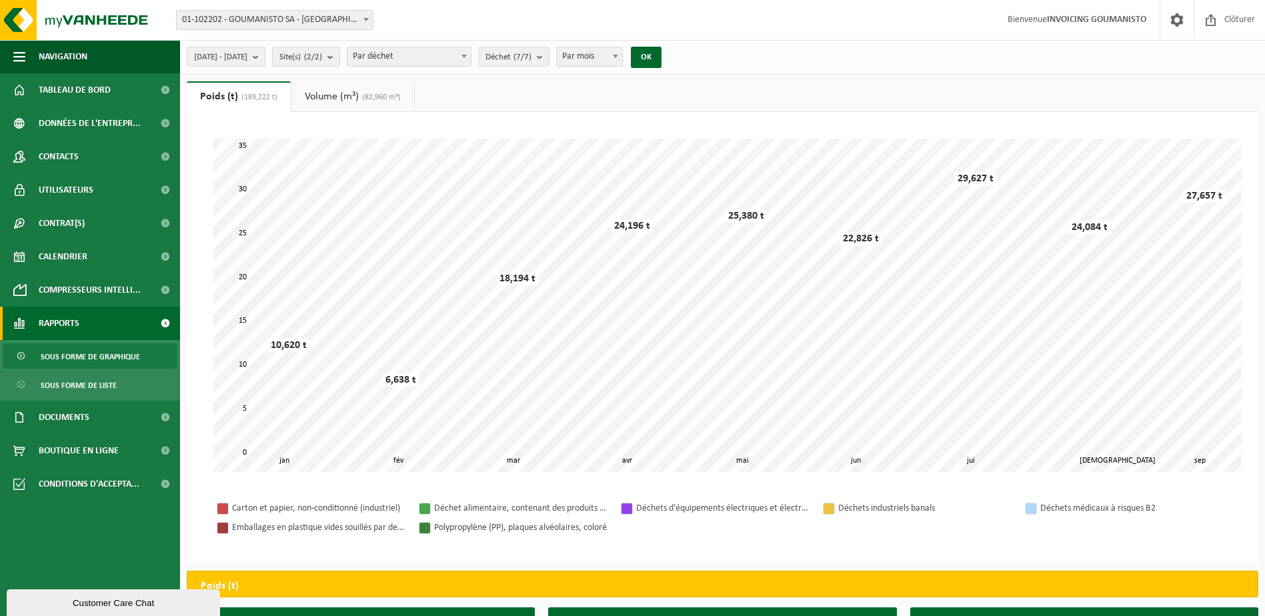
click at [325, 92] on link "Volume (m³) (82,960 m³)" at bounding box center [352, 96] width 123 height 31
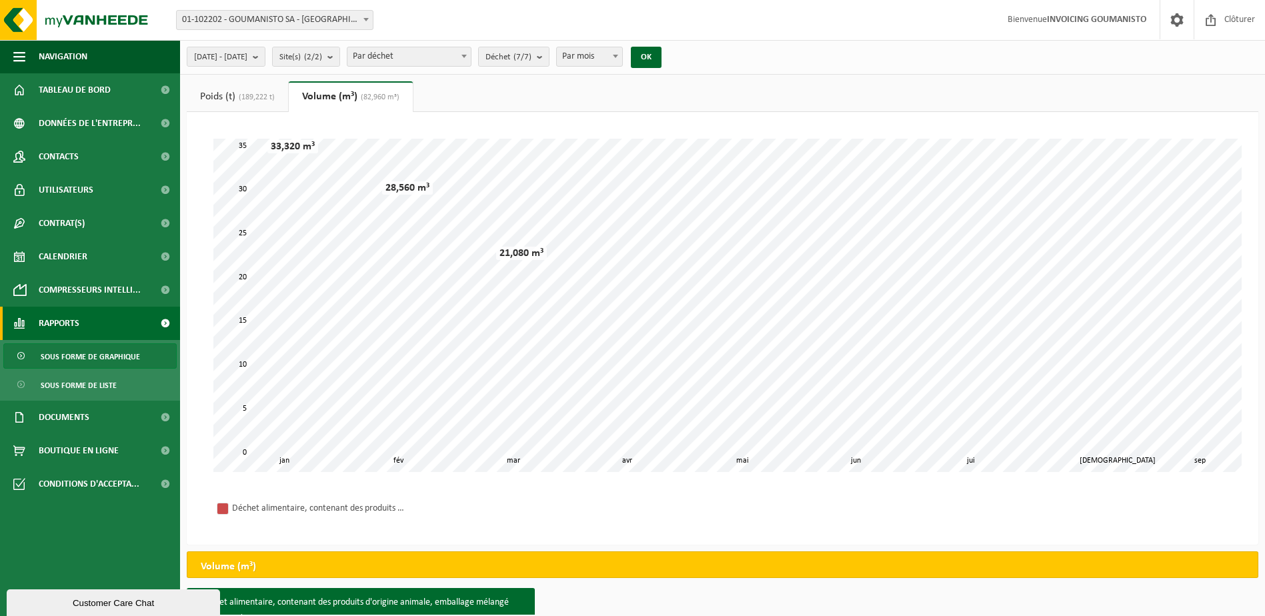
click at [224, 97] on link "Poids (t) (189,222 t)" at bounding box center [237, 96] width 101 height 31
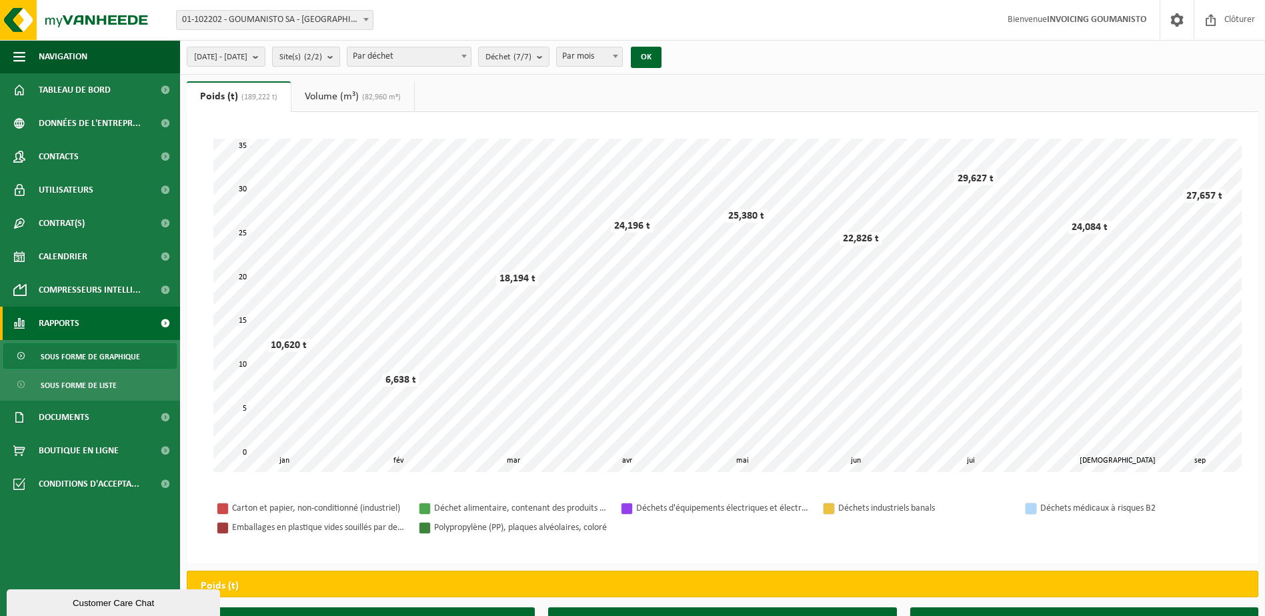
click at [339, 56] on b "submit" at bounding box center [333, 56] width 12 height 19
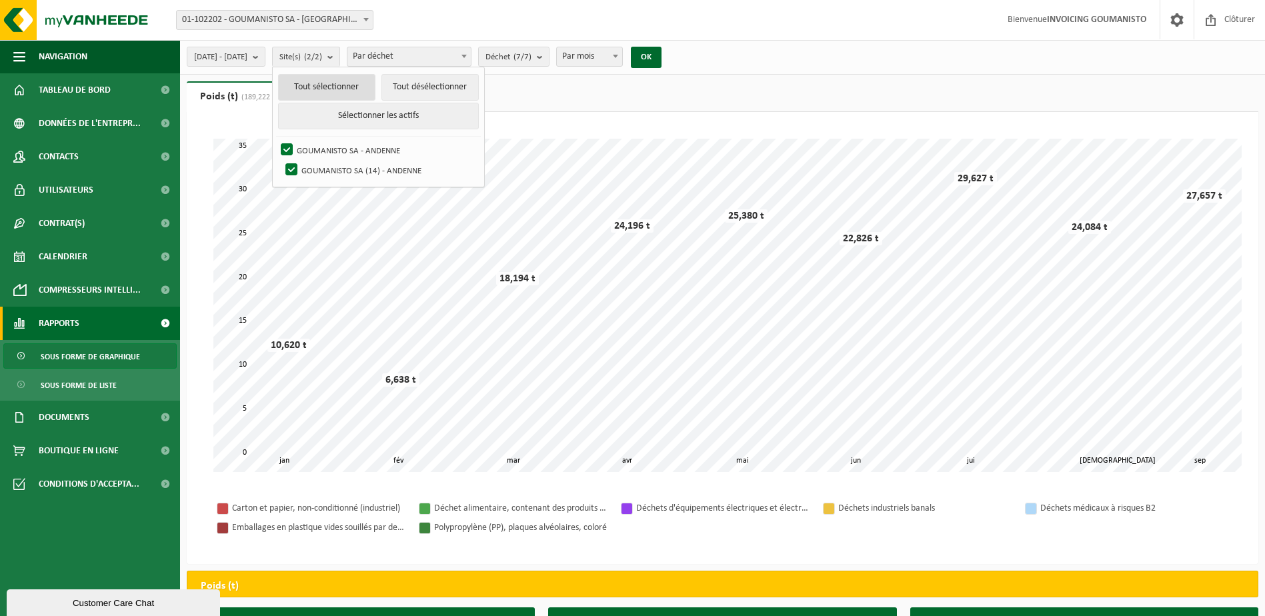
click at [375, 88] on button "Tout sélectionner" at bounding box center [326, 87] width 97 height 27
click at [471, 56] on span "Par déchet" at bounding box center [408, 56] width 123 height 19
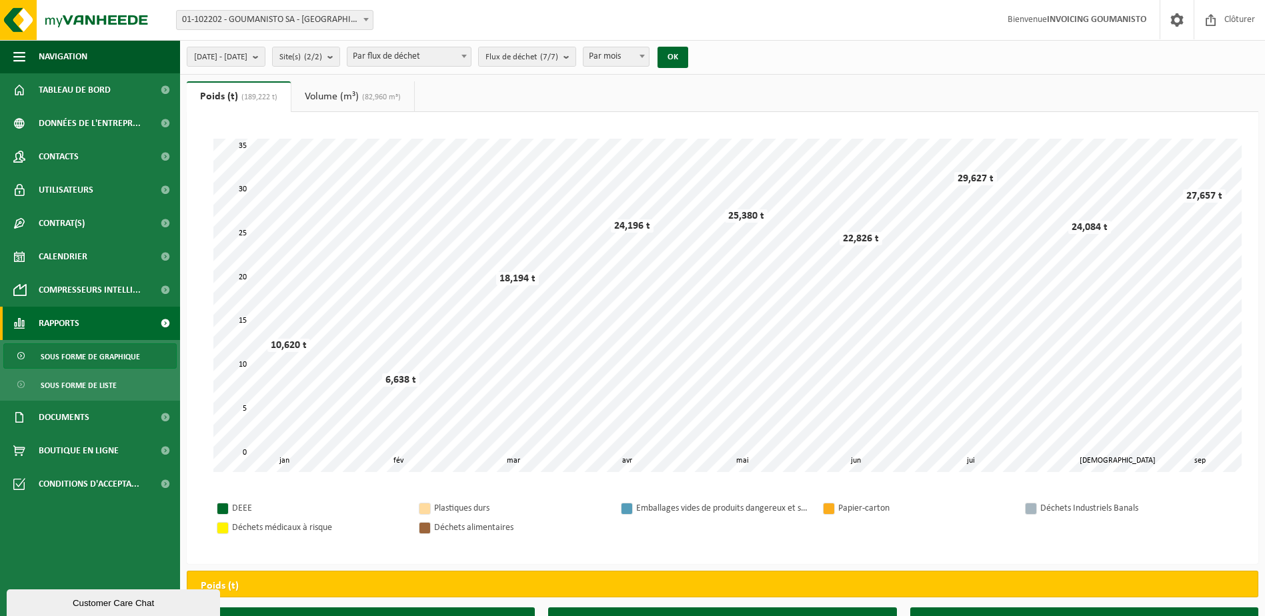
click at [471, 55] on span "Par flux de déchet" at bounding box center [408, 56] width 123 height 19
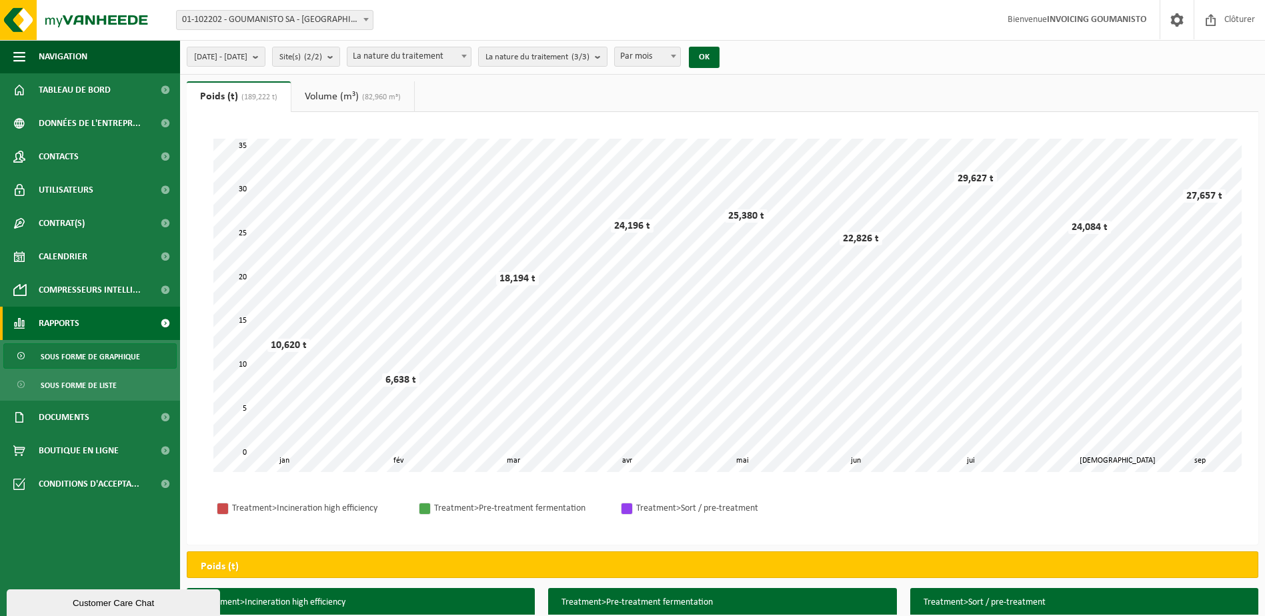
click at [471, 61] on span "La nature du traitement" at bounding box center [408, 56] width 123 height 19
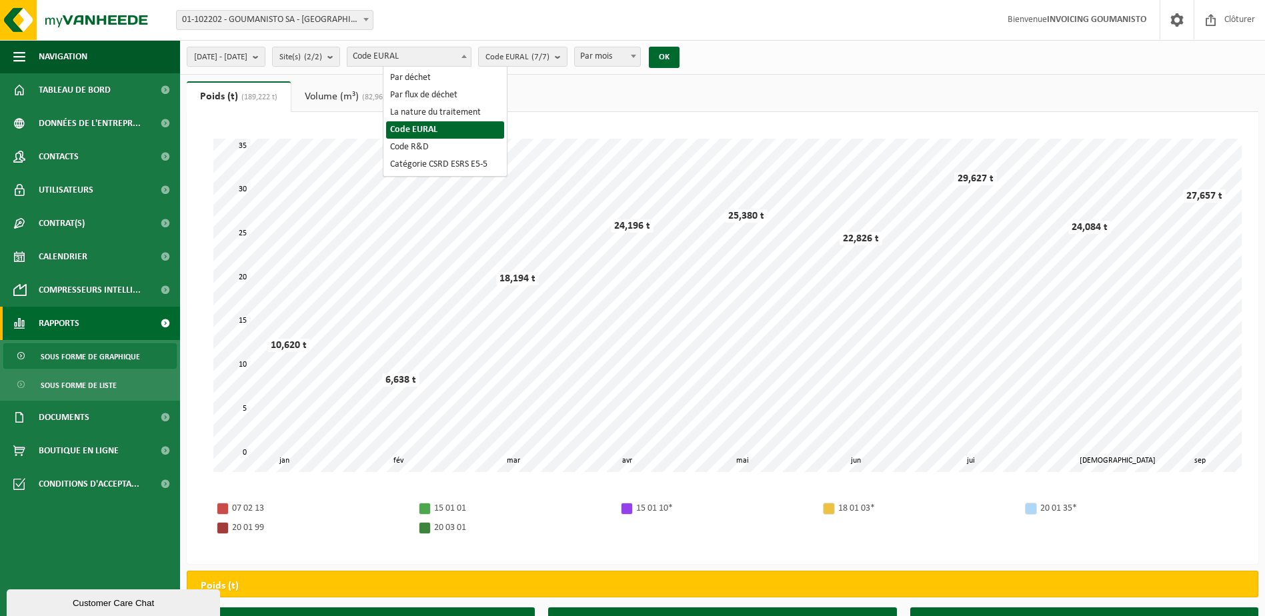
click at [466, 59] on span "Code EURAL" at bounding box center [408, 56] width 123 height 19
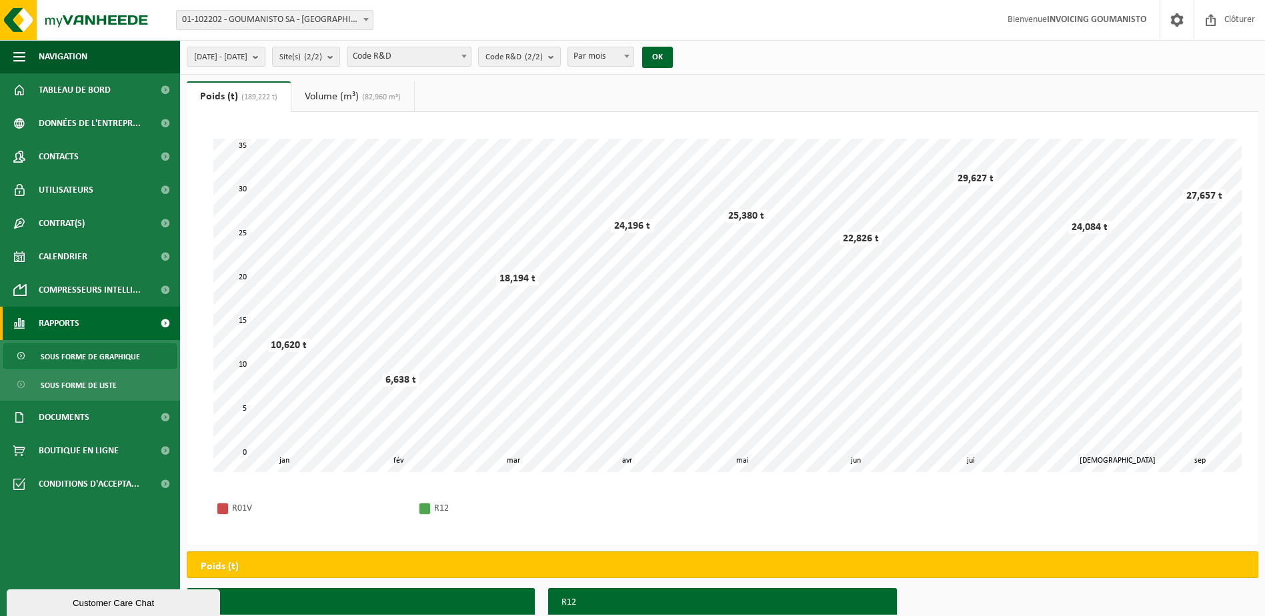
click at [460, 59] on span "Code R&D" at bounding box center [408, 56] width 123 height 19
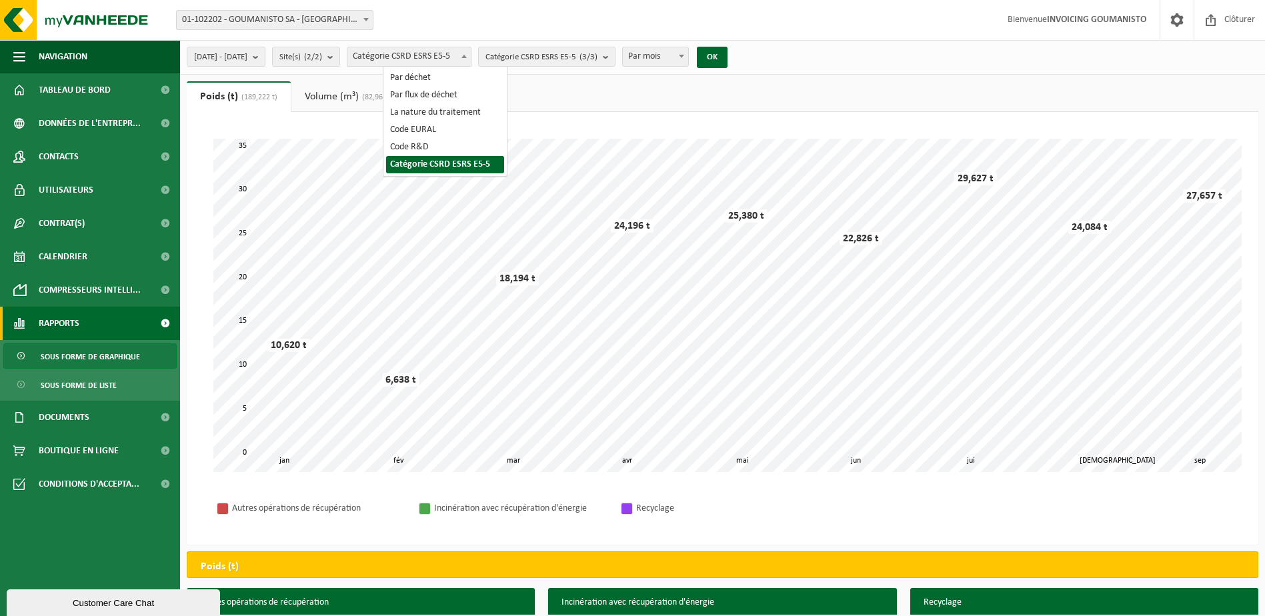
click at [450, 56] on span "Catégorie CSRD ESRS E5-5" at bounding box center [408, 56] width 123 height 19
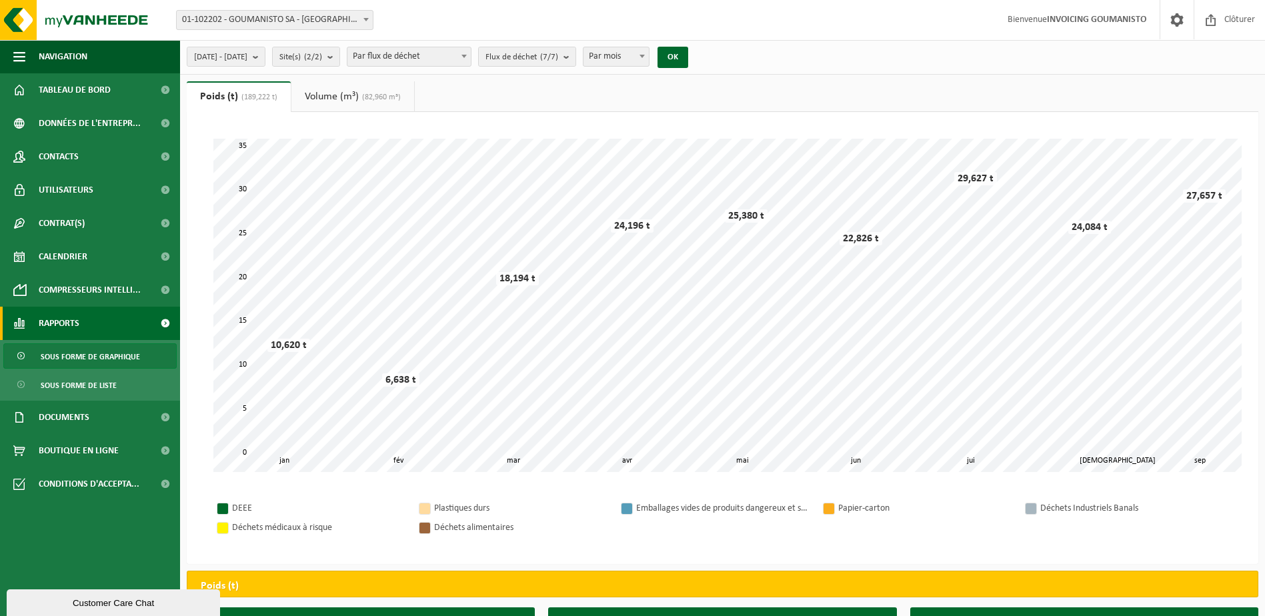
click at [471, 52] on span "Par flux de déchet" at bounding box center [408, 56] width 123 height 19
select select "1"
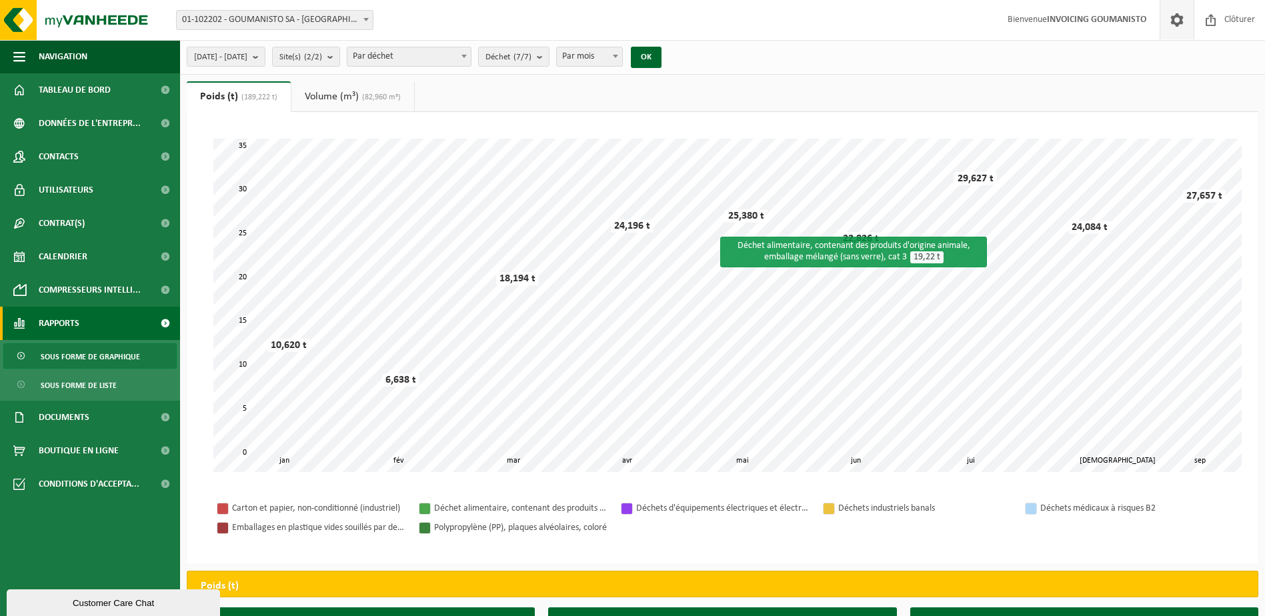
click at [1178, 18] on span at bounding box center [1177, 19] width 20 height 39
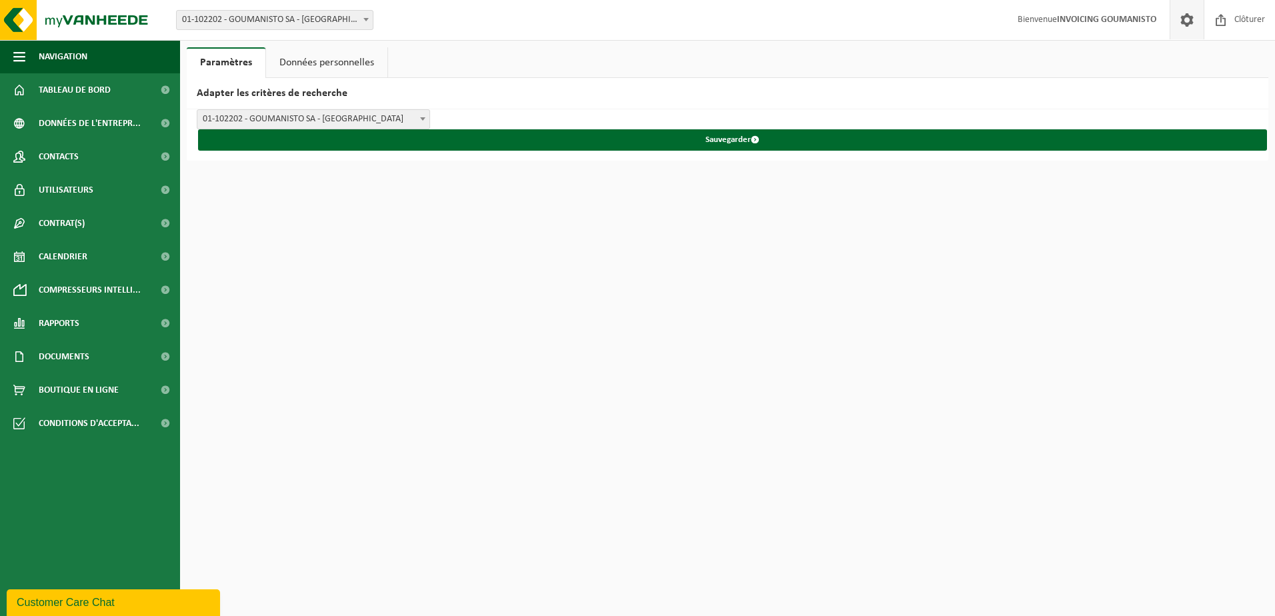
click at [310, 63] on link "Données personnelles" at bounding box center [326, 62] width 121 height 31
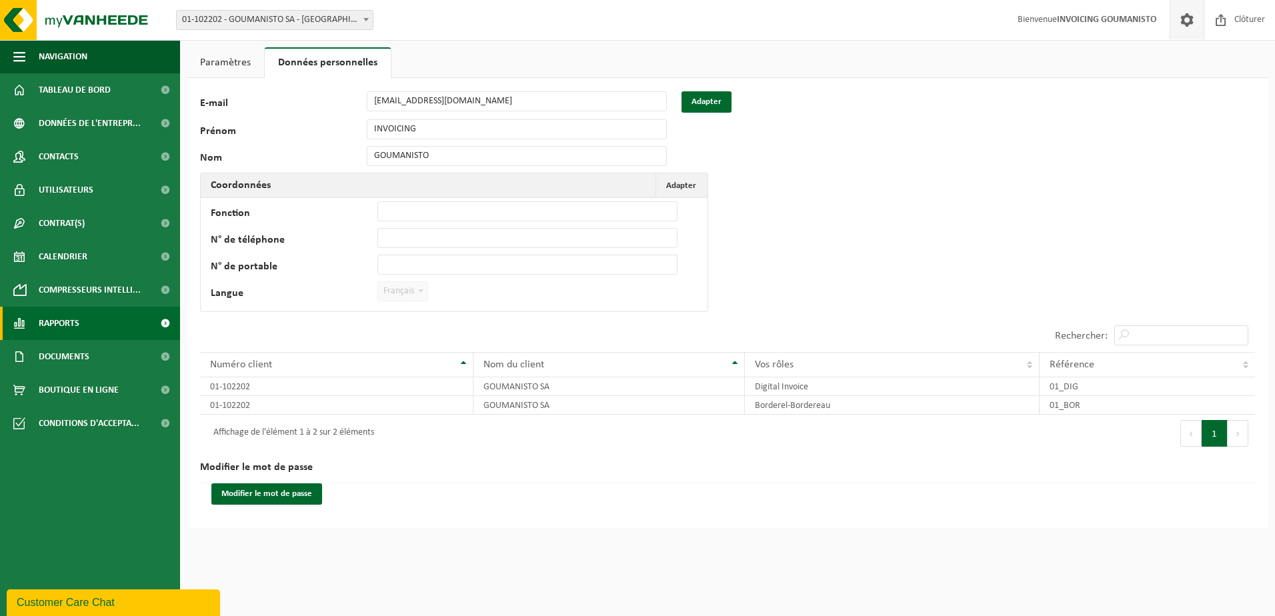
click at [75, 319] on span "Rapports" at bounding box center [59, 323] width 41 height 33
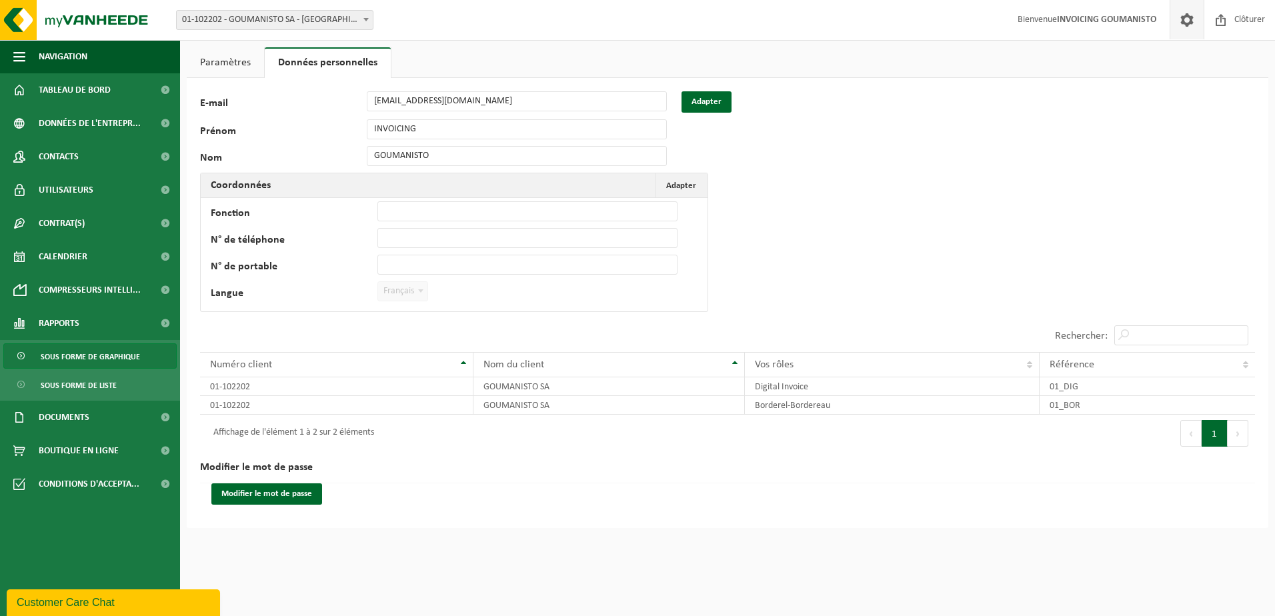
click at [90, 358] on span "Sous forme de graphique" at bounding box center [90, 356] width 99 height 25
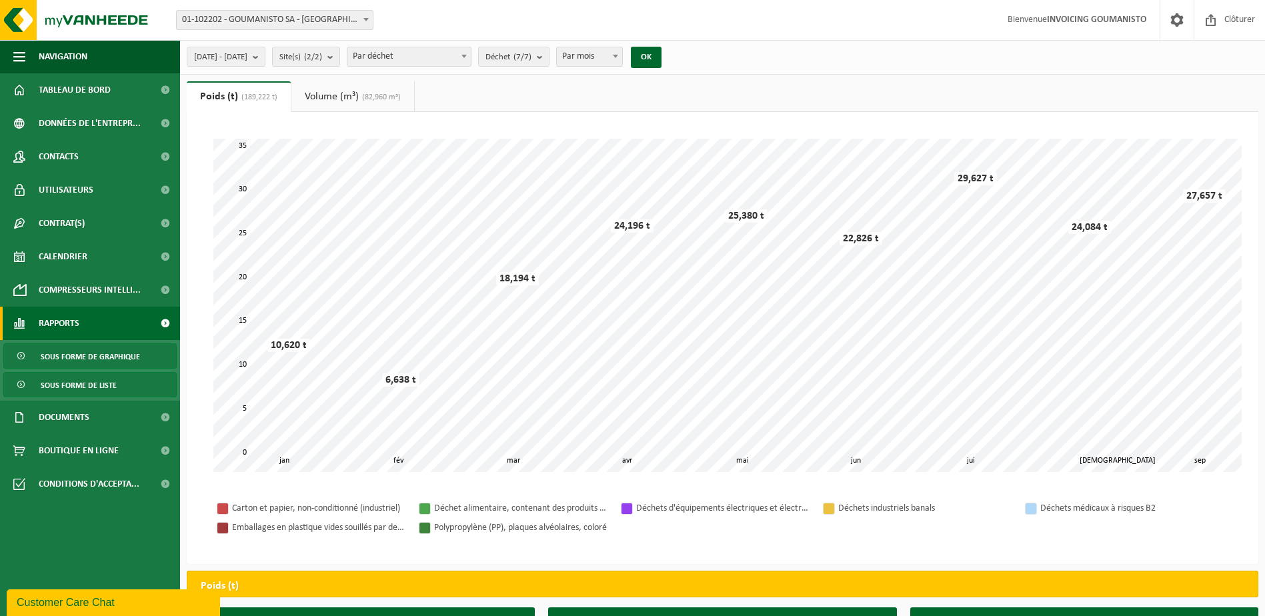
click at [89, 384] on span "Sous forme de liste" at bounding box center [79, 385] width 76 height 25
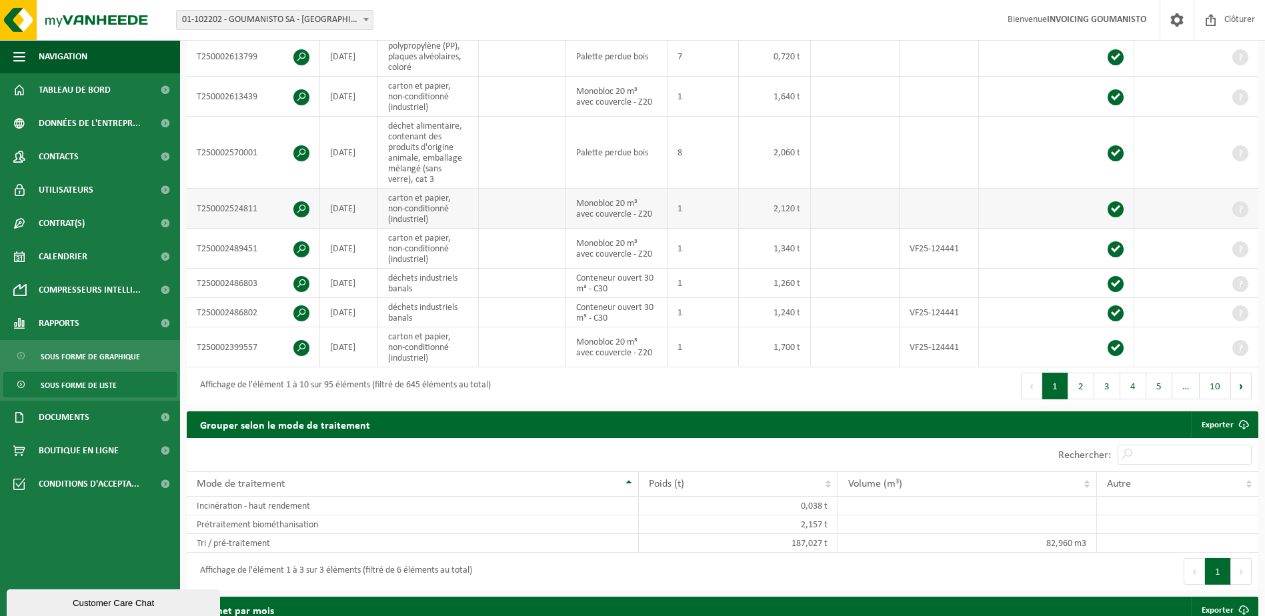
scroll to position [400, 0]
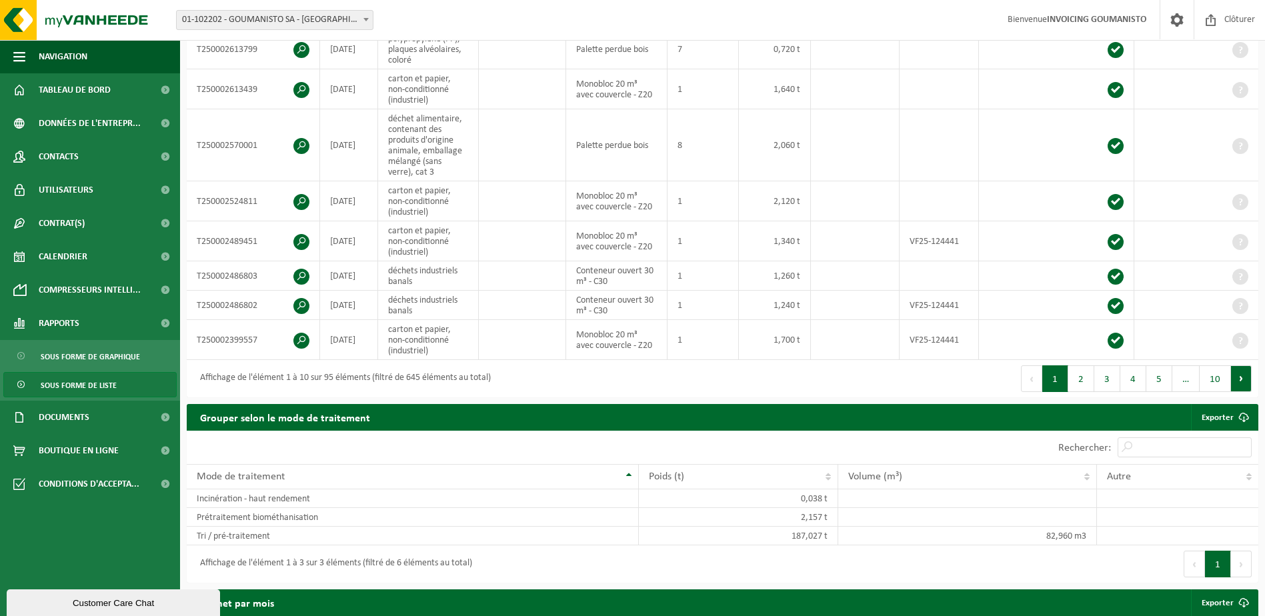
click at [1238, 374] on button "Suivant" at bounding box center [1241, 378] width 21 height 27
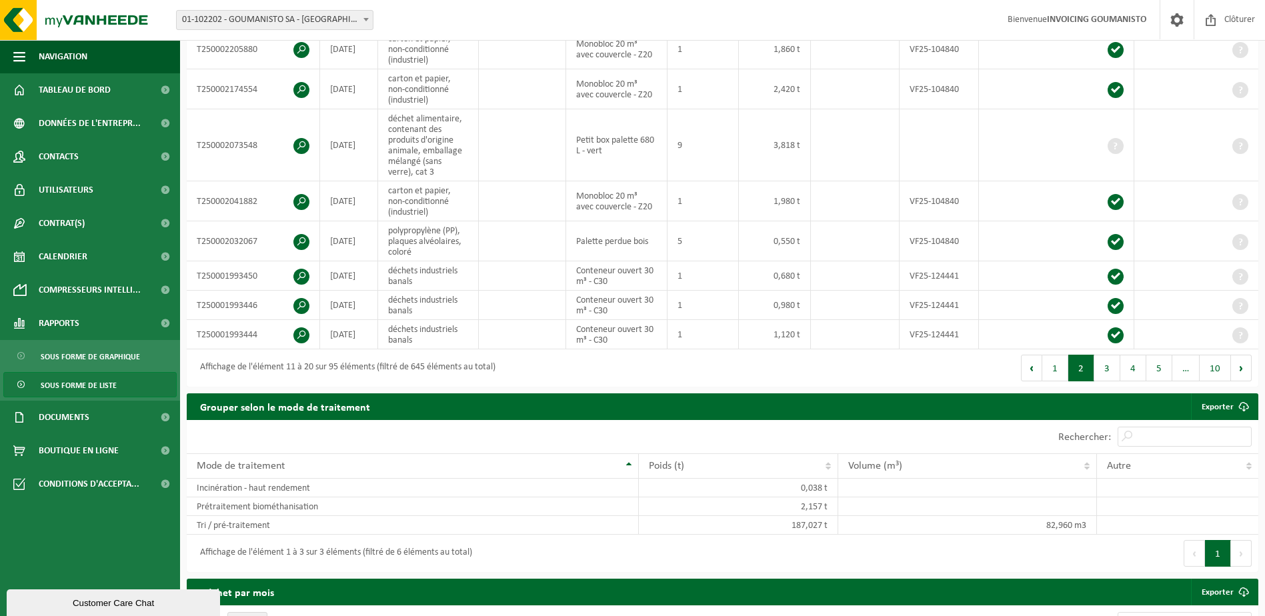
scroll to position [395, 0]
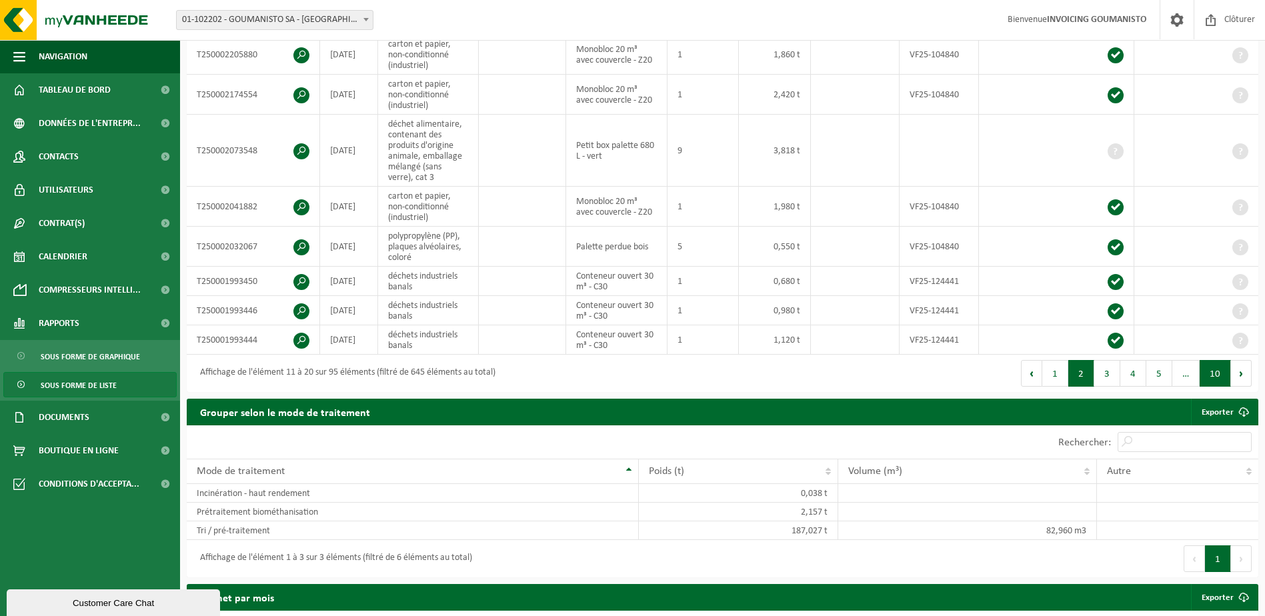
click at [1216, 368] on button "10" at bounding box center [1215, 373] width 31 height 27
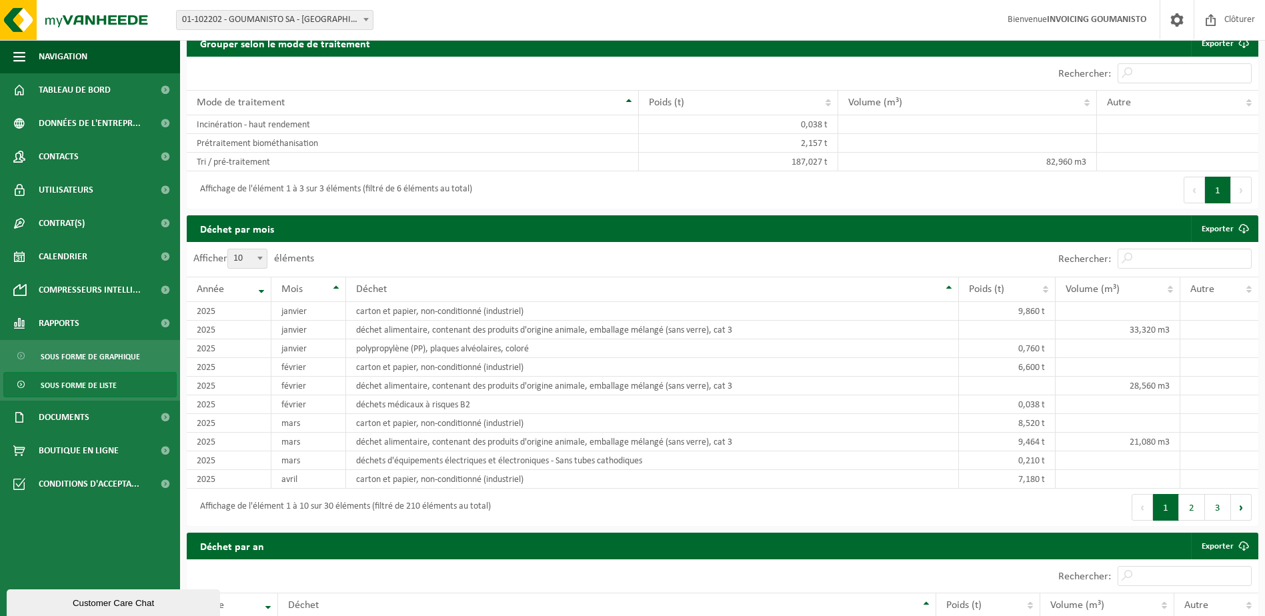
scroll to position [734, 0]
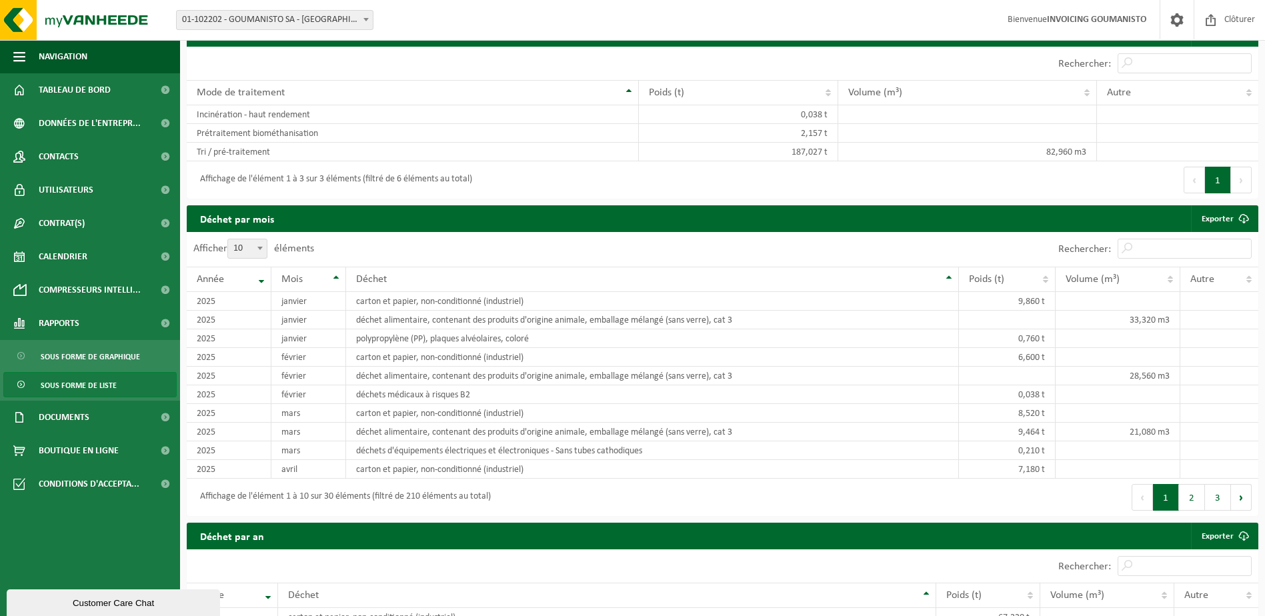
click at [263, 247] on b at bounding box center [259, 248] width 5 height 3
click at [263, 239] on select "10 25 50 100" at bounding box center [251, 239] width 40 height 1
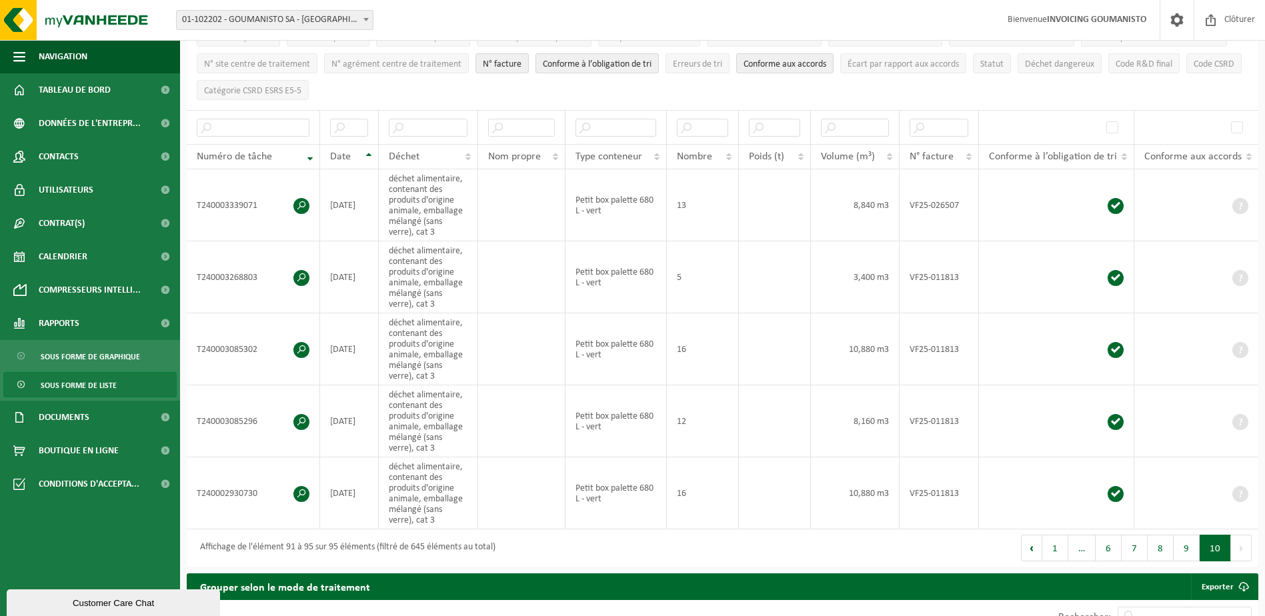
scroll to position [0, 0]
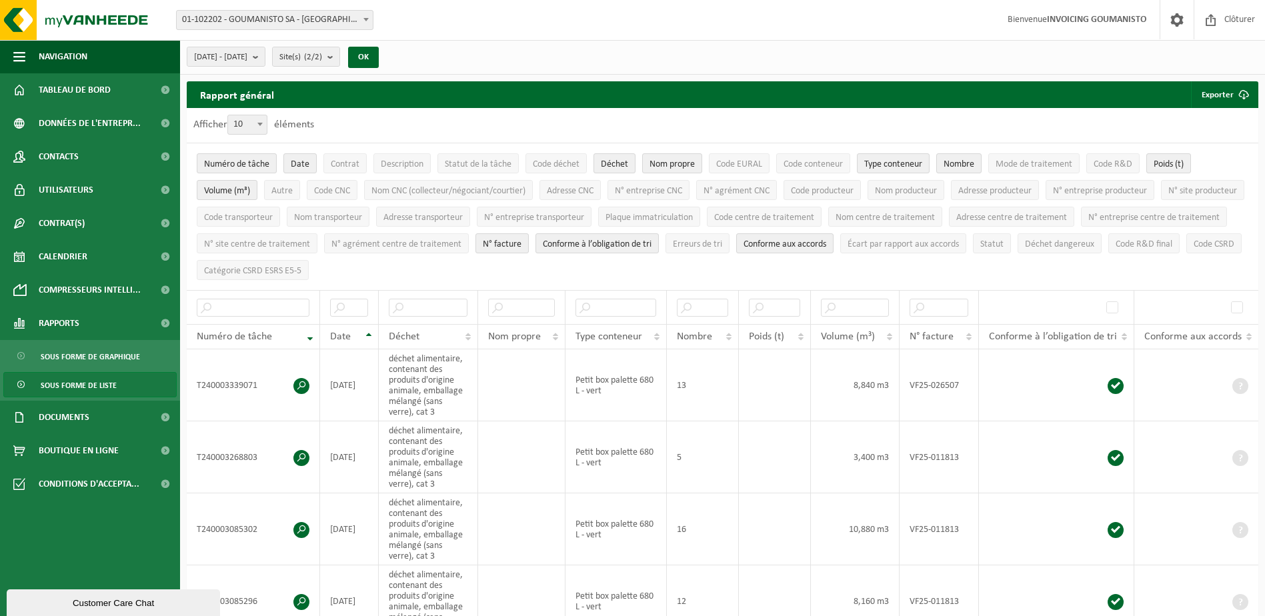
select select "100"
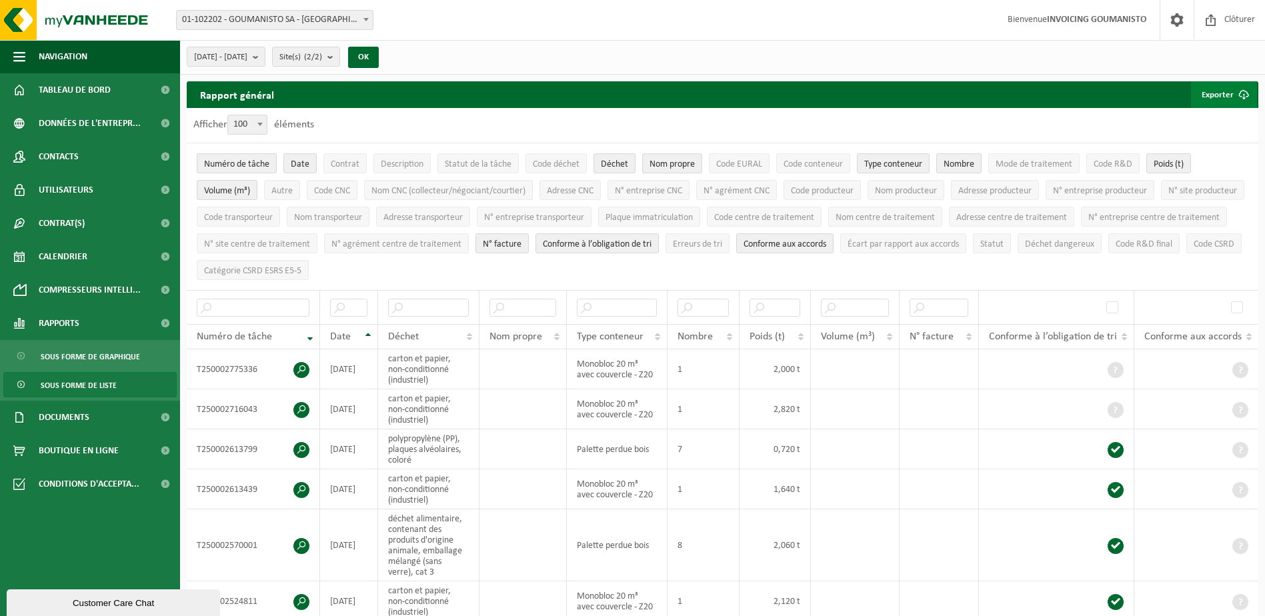
click at [1226, 92] on button "Exporter" at bounding box center [1224, 94] width 66 height 27
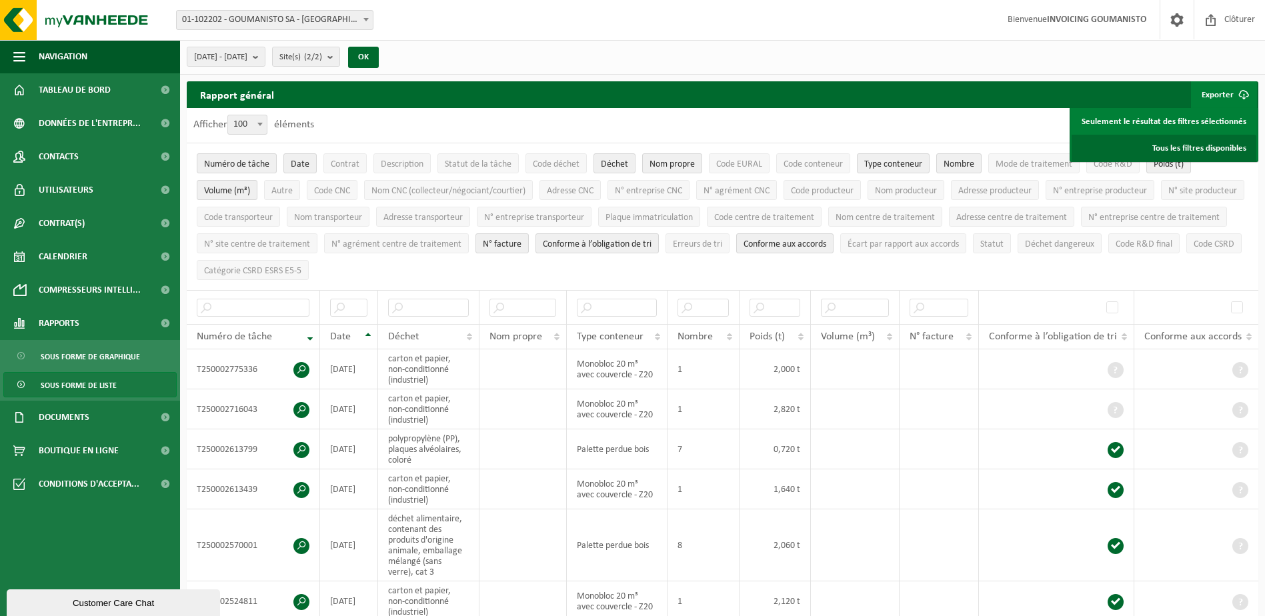
click at [1218, 145] on link "Tous les filtres disponibles" at bounding box center [1164, 148] width 185 height 27
click at [265, 55] on b "submit" at bounding box center [259, 56] width 12 height 19
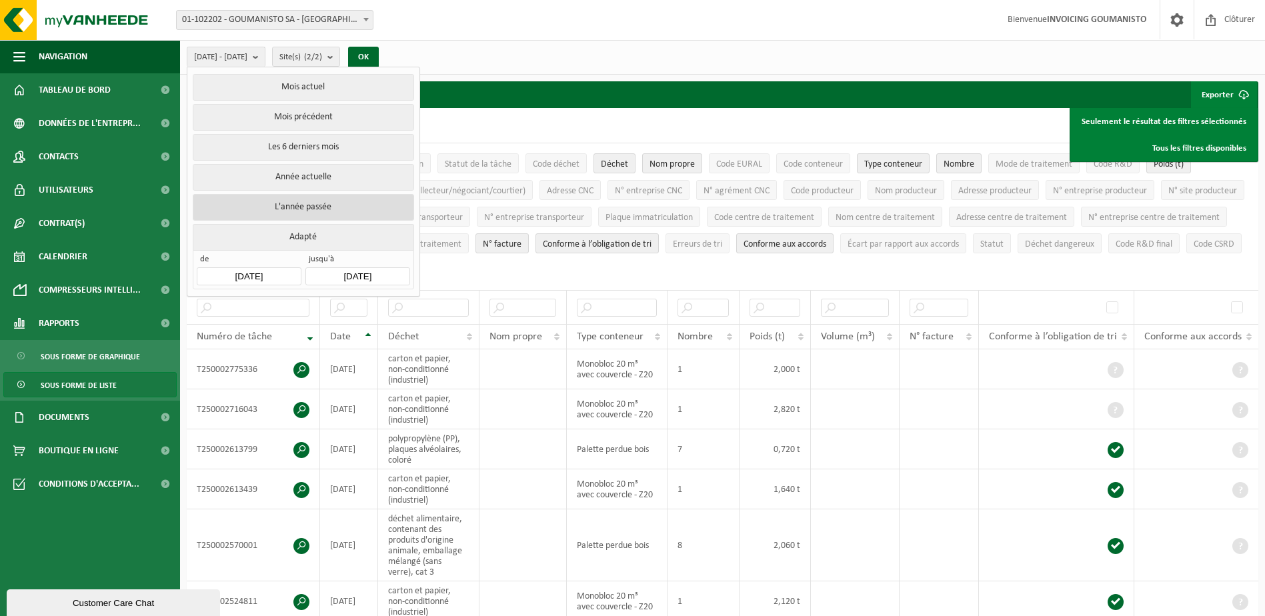
click at [309, 200] on button "L'année passée" at bounding box center [303, 207] width 221 height 27
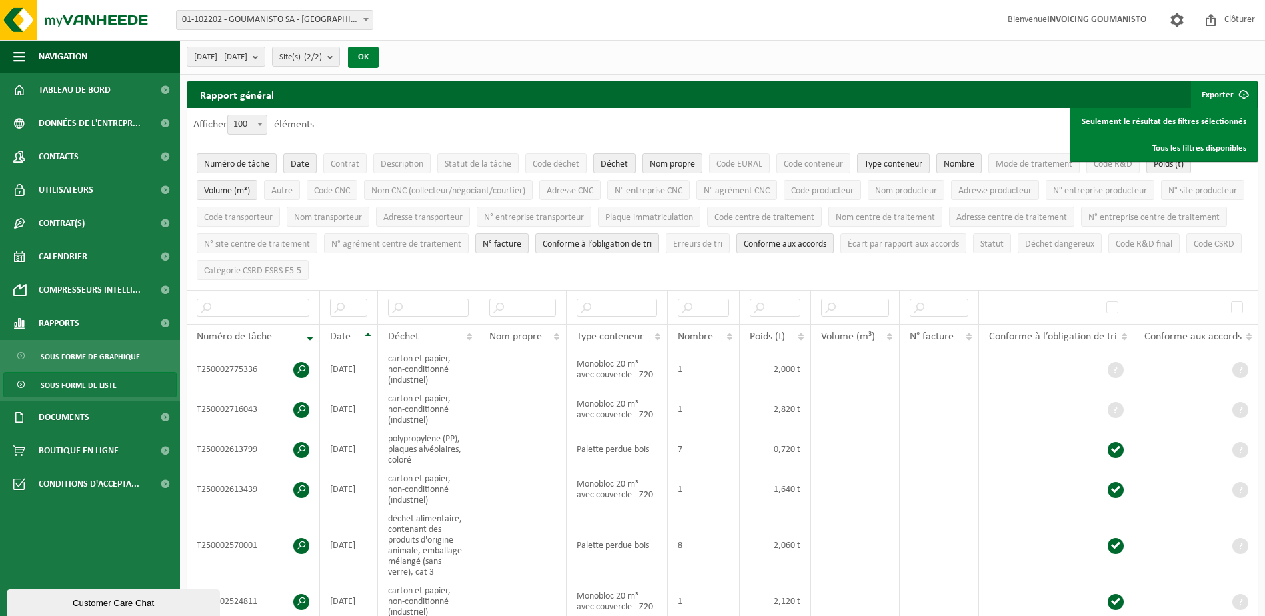
click at [379, 55] on button "OK" at bounding box center [363, 57] width 31 height 21
click at [261, 125] on b at bounding box center [259, 124] width 5 height 3
click at [261, 115] on select "10 25 50 100" at bounding box center [251, 115] width 40 height 1
click at [326, 131] on div "Afficher 10 25 50 100 100 éléments" at bounding box center [723, 125] width 1072 height 35
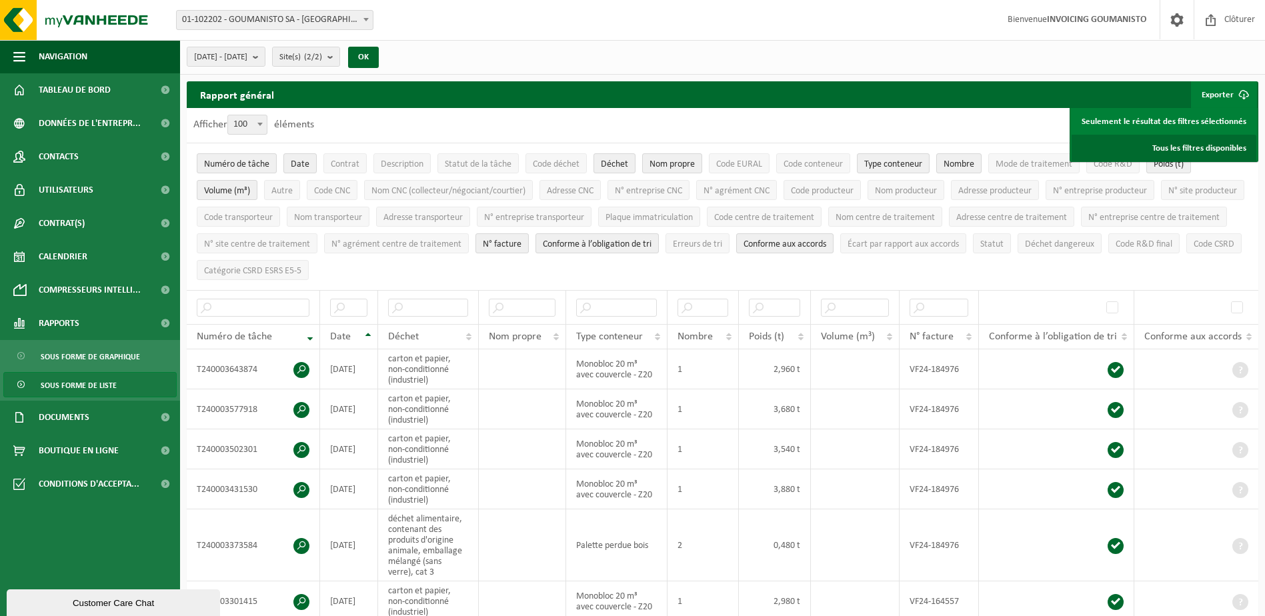
click at [1214, 147] on link "Tous les filtres disponibles" at bounding box center [1164, 148] width 185 height 27
click at [265, 53] on b "submit" at bounding box center [259, 56] width 12 height 19
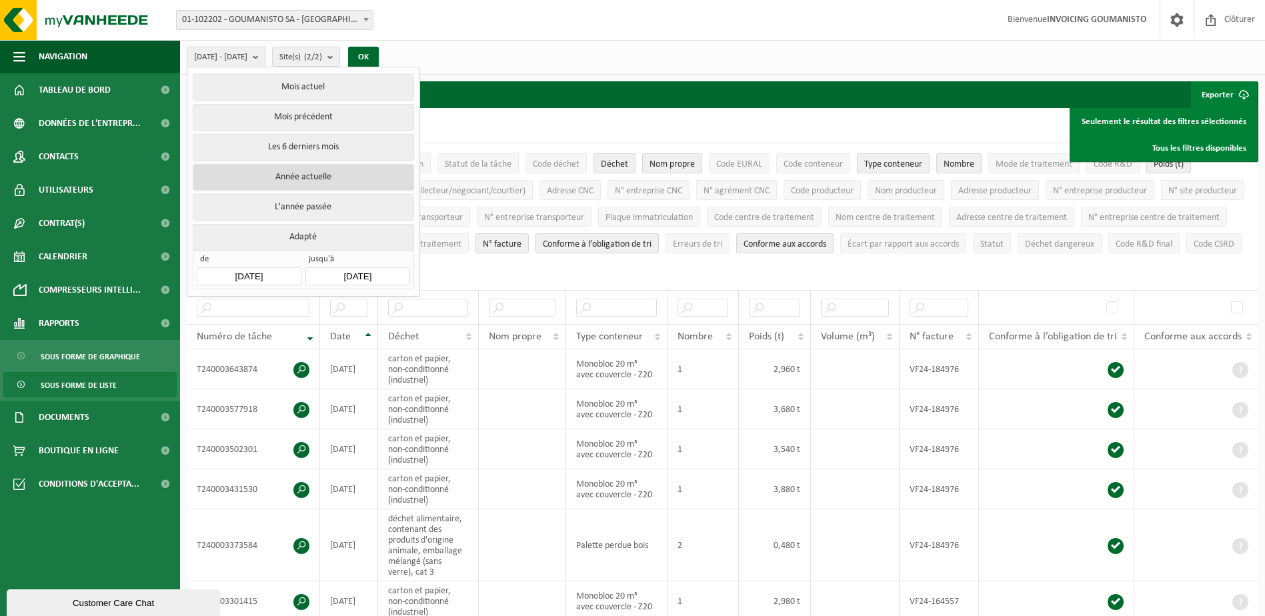
click at [313, 176] on button "Année actuelle" at bounding box center [303, 177] width 221 height 27
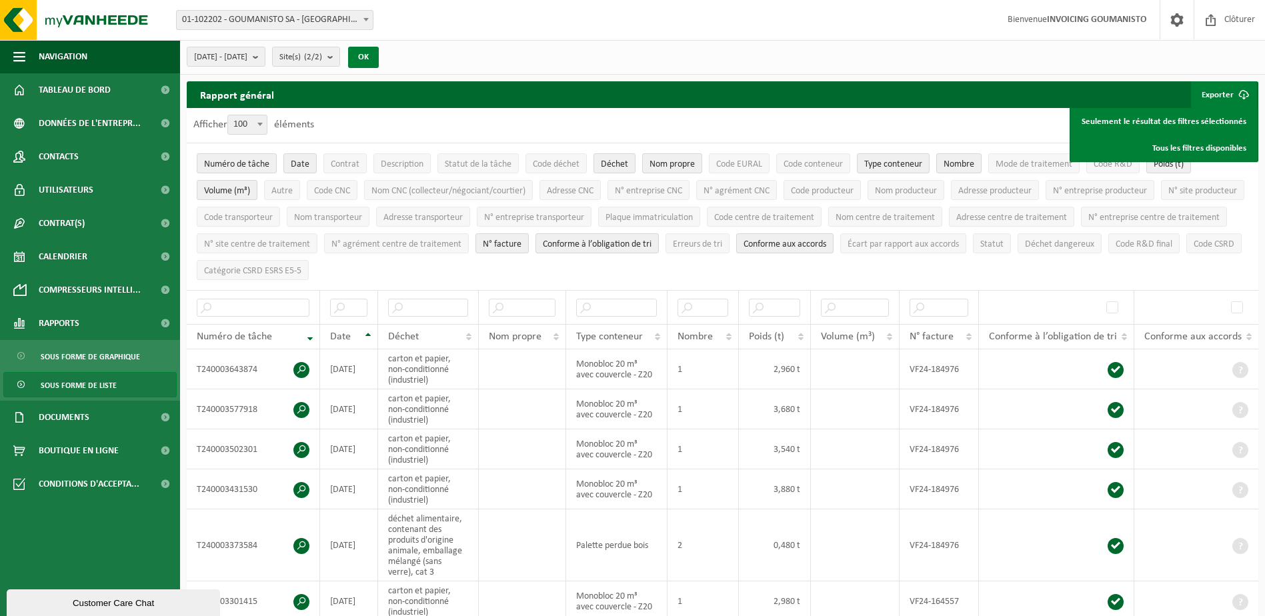
click at [379, 57] on button "OK" at bounding box center [363, 57] width 31 height 21
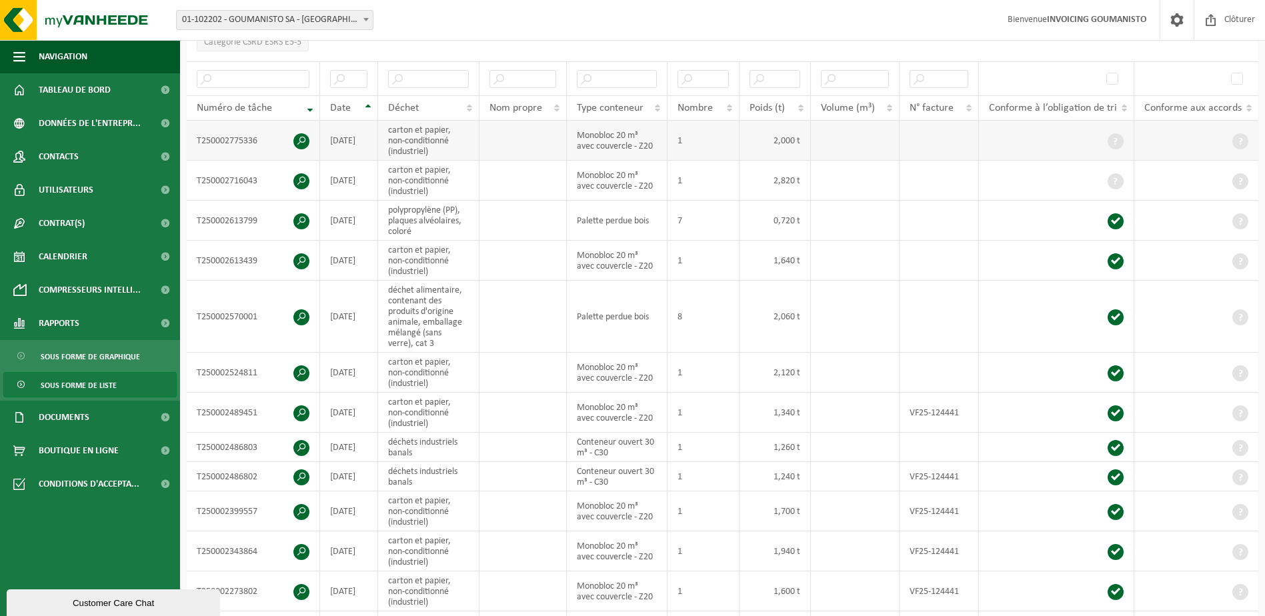
scroll to position [200, 0]
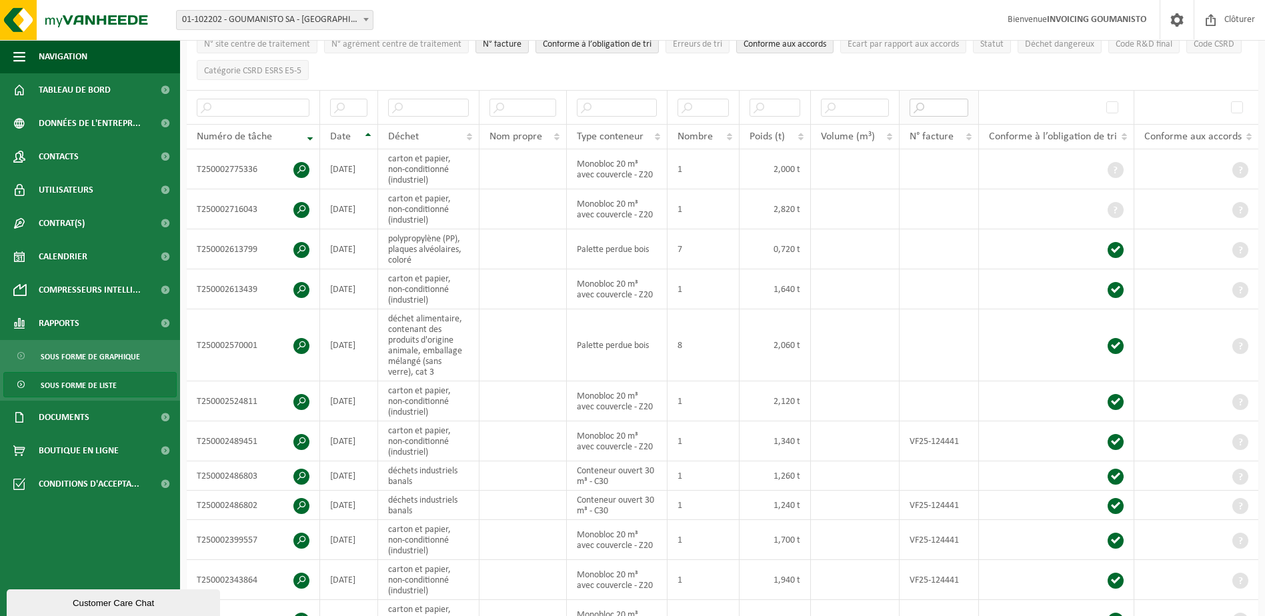
click at [942, 103] on input "text" at bounding box center [939, 108] width 59 height 18
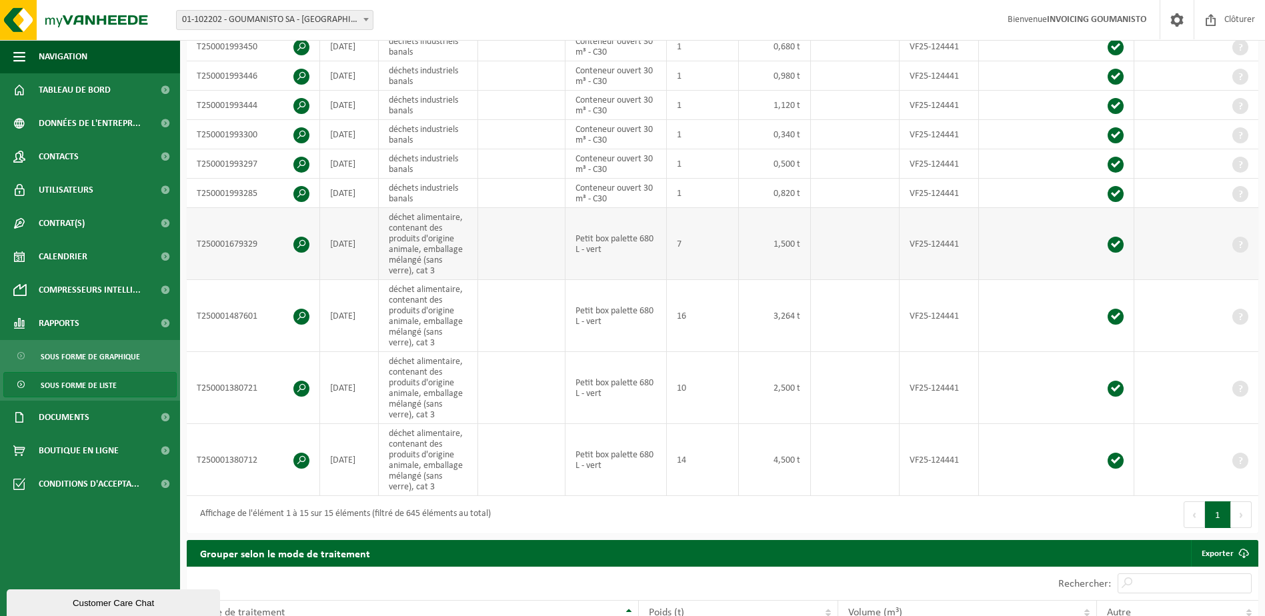
scroll to position [467, 0]
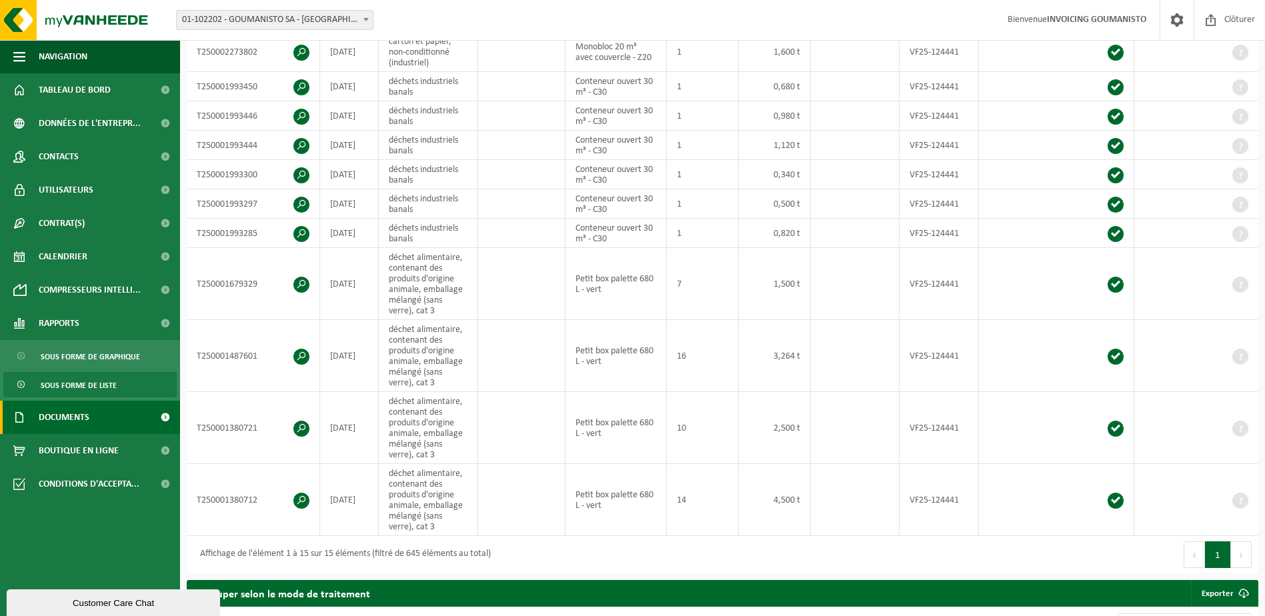
type input "VF25-124441"
click at [165, 416] on span at bounding box center [165, 417] width 30 height 33
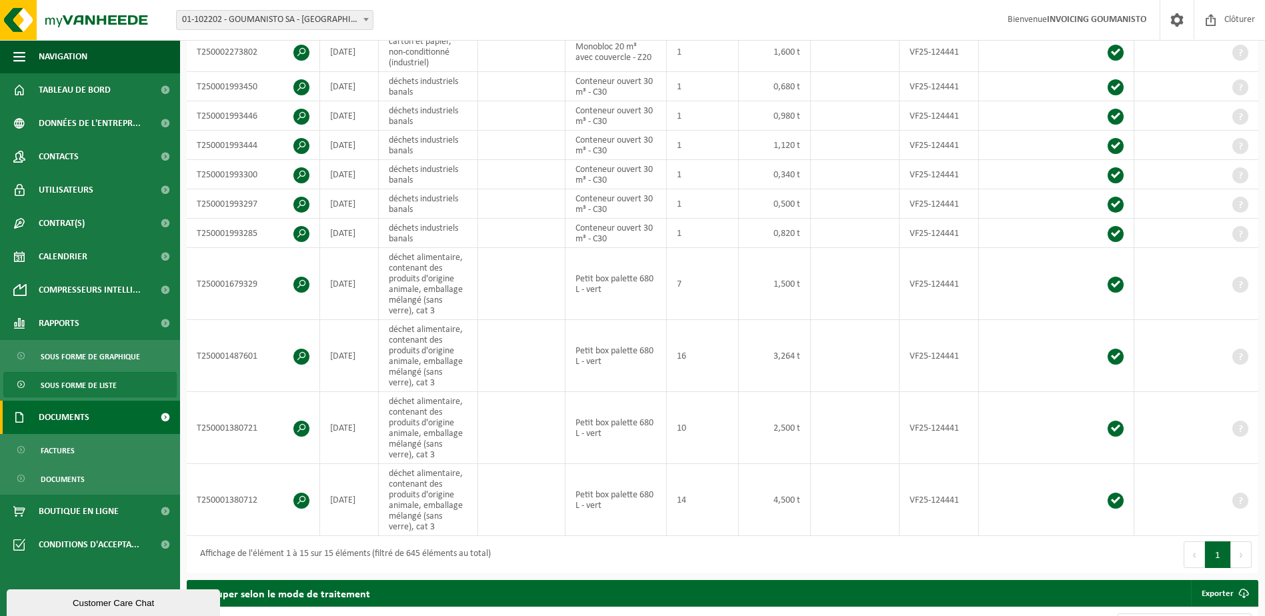
scroll to position [0, 0]
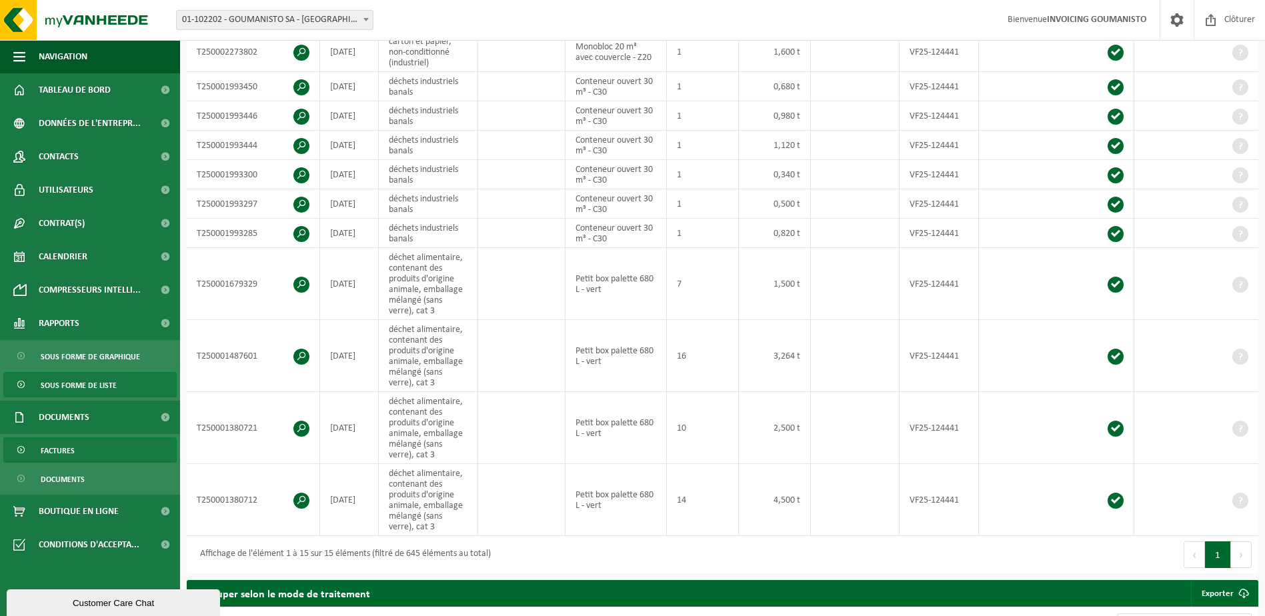
click at [65, 449] on span "Factures" at bounding box center [58, 450] width 34 height 25
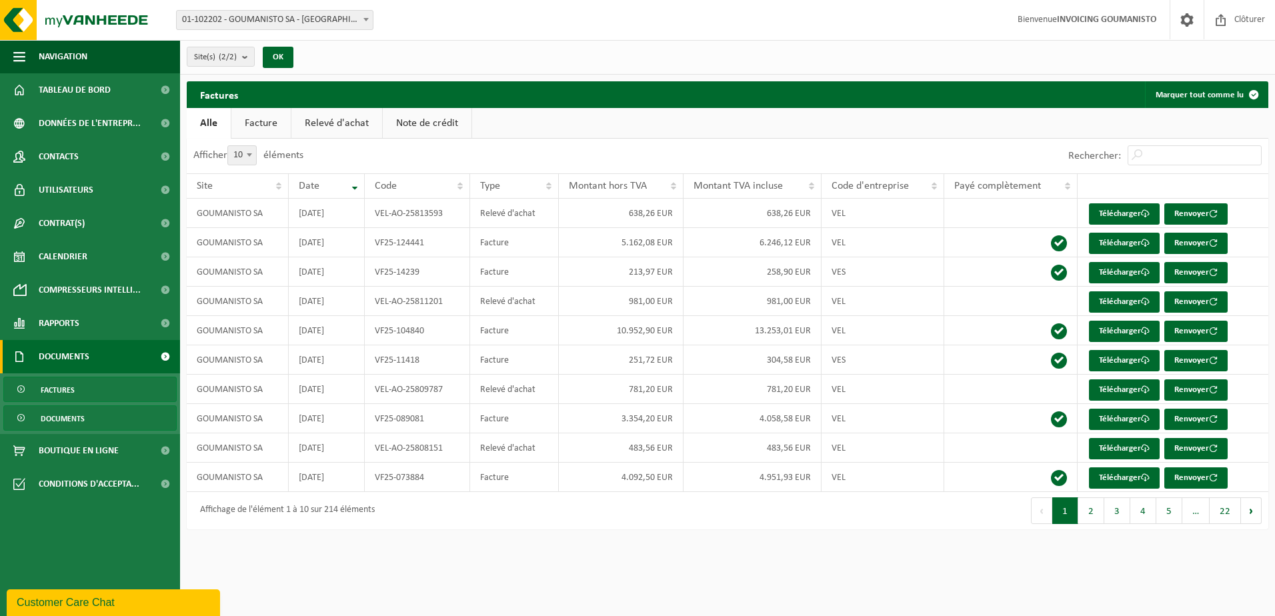
click at [62, 415] on span "Documents" at bounding box center [63, 418] width 44 height 25
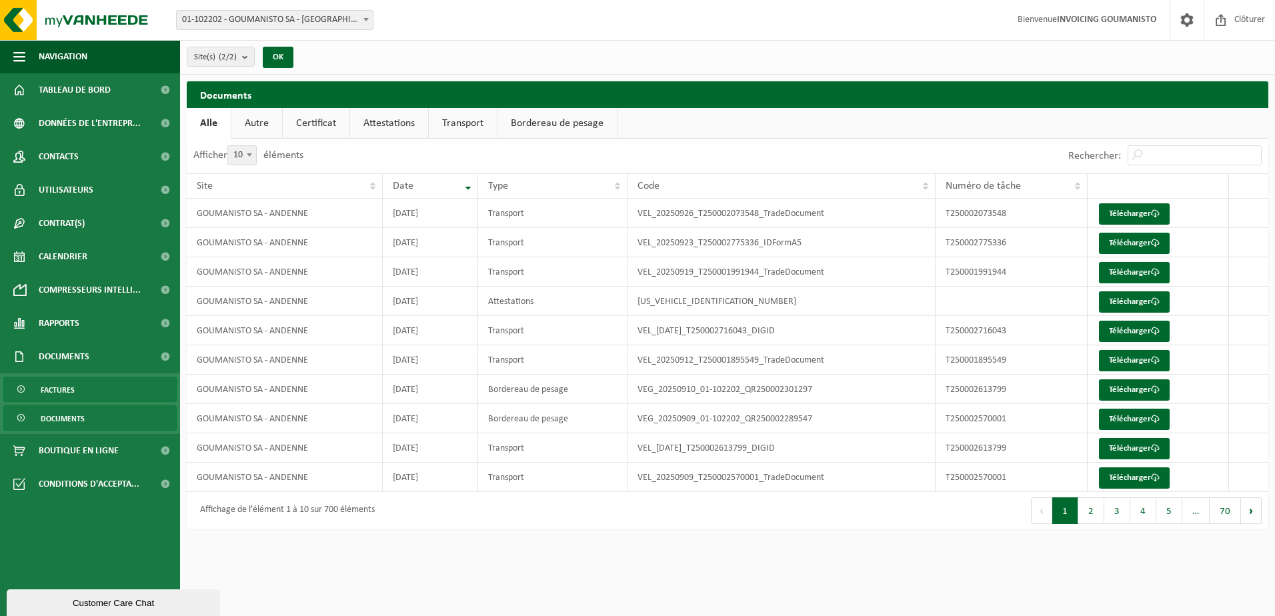
click at [59, 392] on span "Factures" at bounding box center [58, 389] width 34 height 25
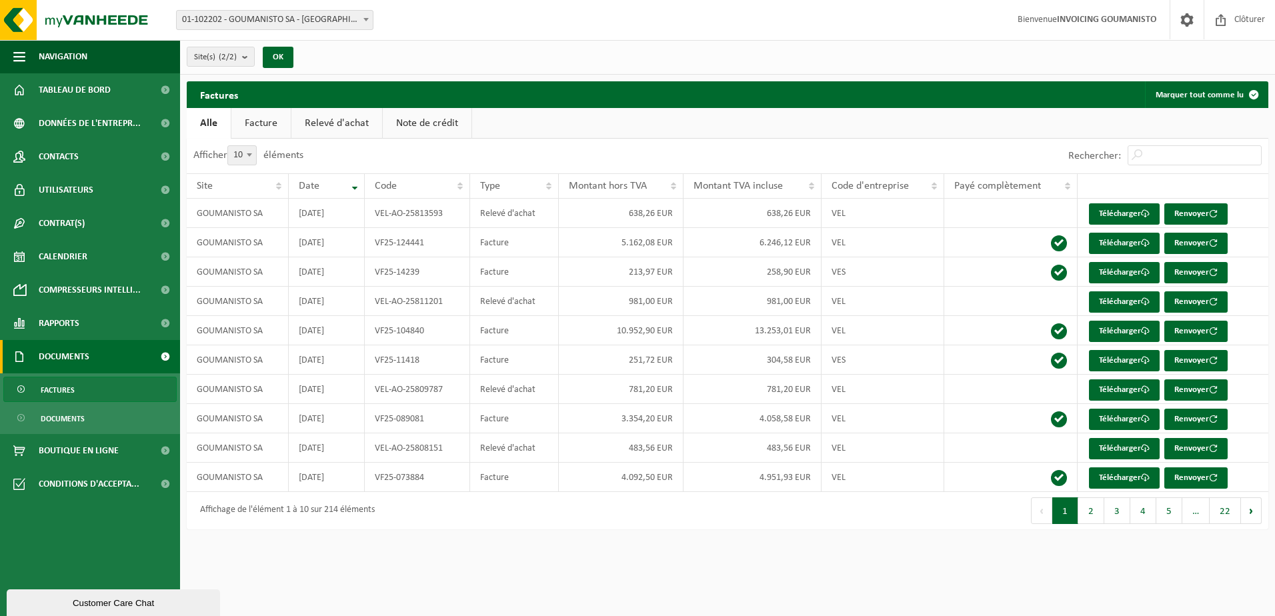
click at [263, 121] on link "Facture" at bounding box center [260, 123] width 59 height 31
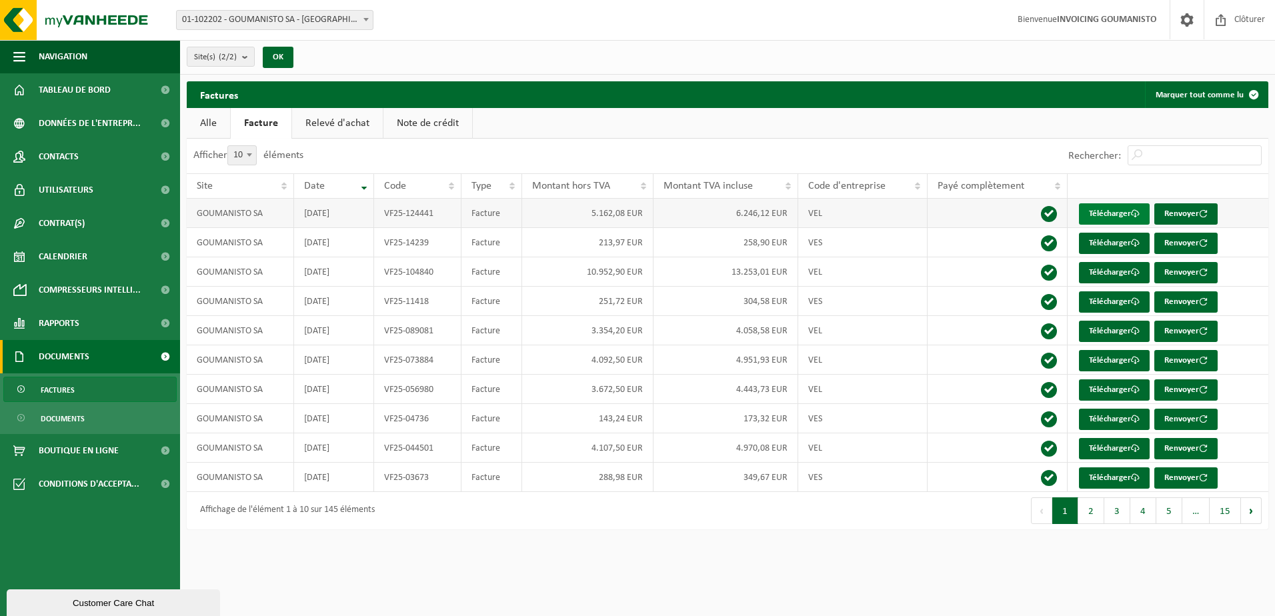
click at [1116, 210] on link "Télécharger" at bounding box center [1114, 213] width 71 height 21
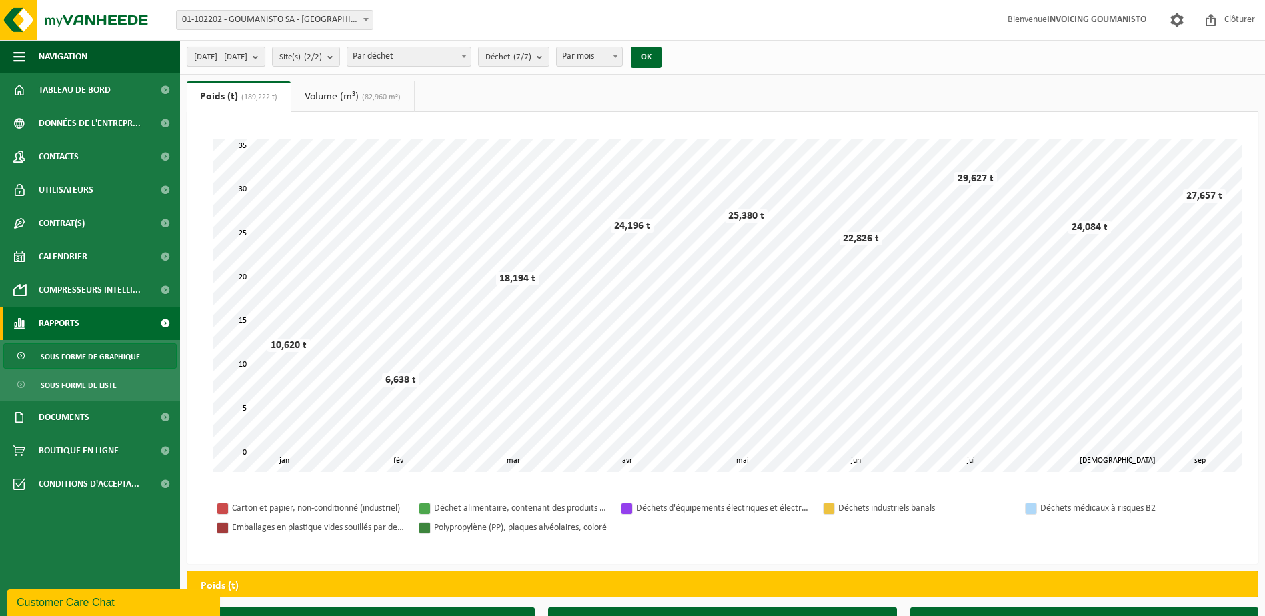
click at [265, 55] on button "[DATE] - [DATE]" at bounding box center [226, 57] width 79 height 20
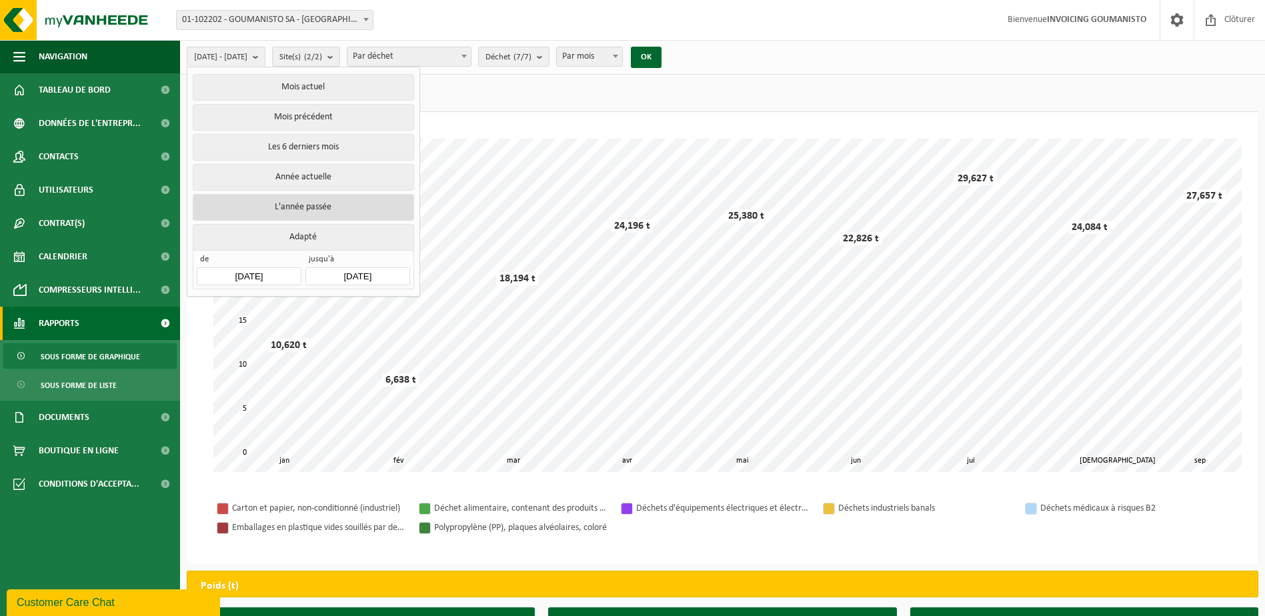
click at [314, 202] on button "L'année passée" at bounding box center [303, 207] width 221 height 27
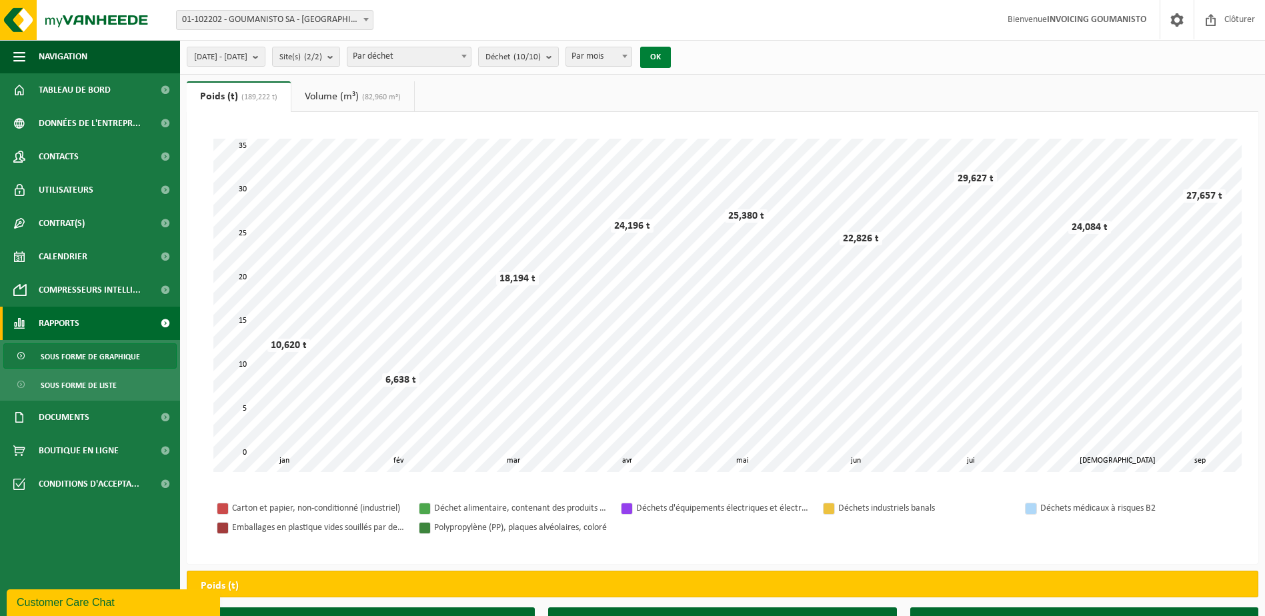
click at [671, 60] on button "OK" at bounding box center [655, 57] width 31 height 21
